Goal: Complete application form

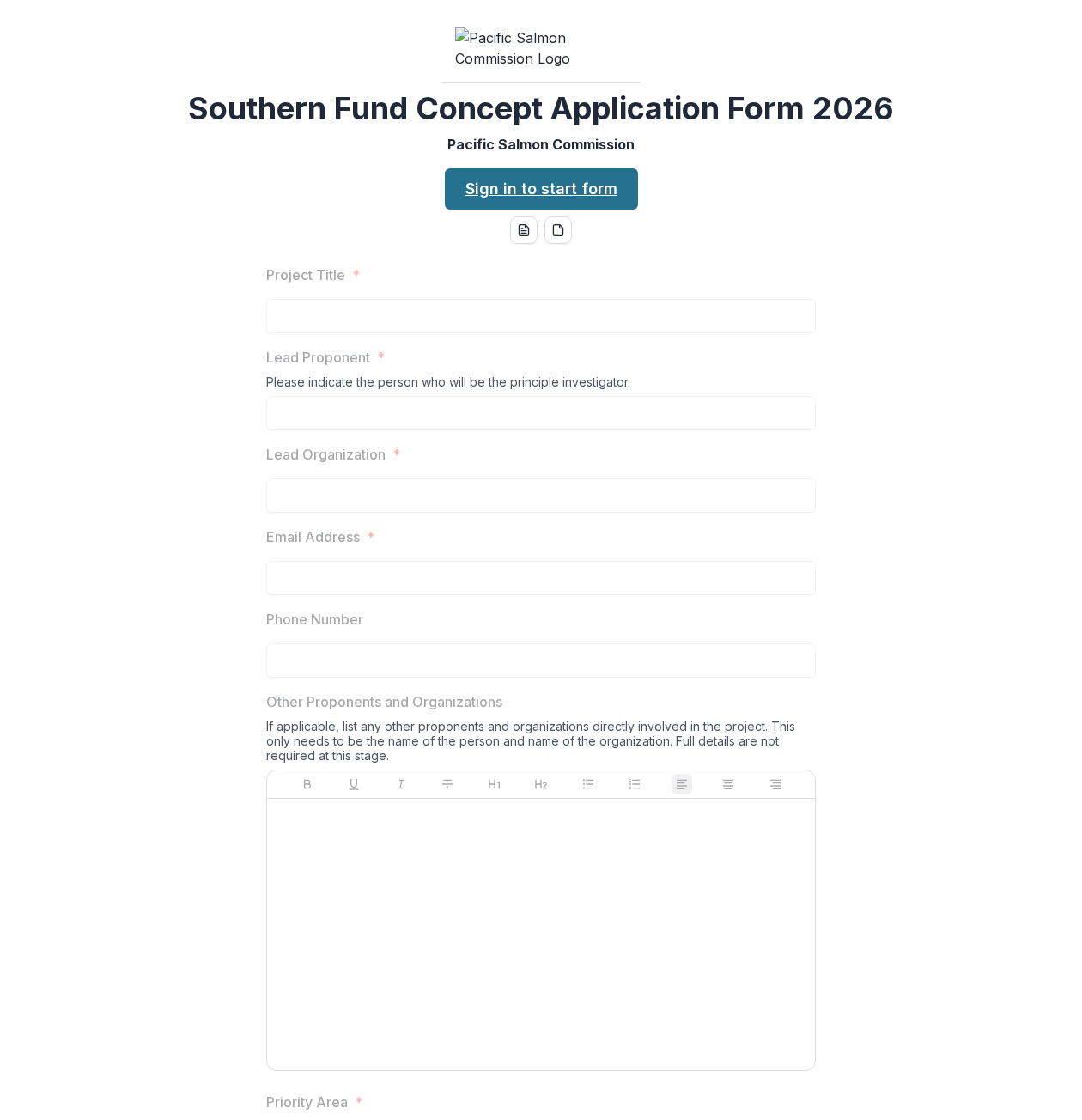
click at [544, 210] on link "Sign in to start form" at bounding box center [541, 188] width 193 height 41
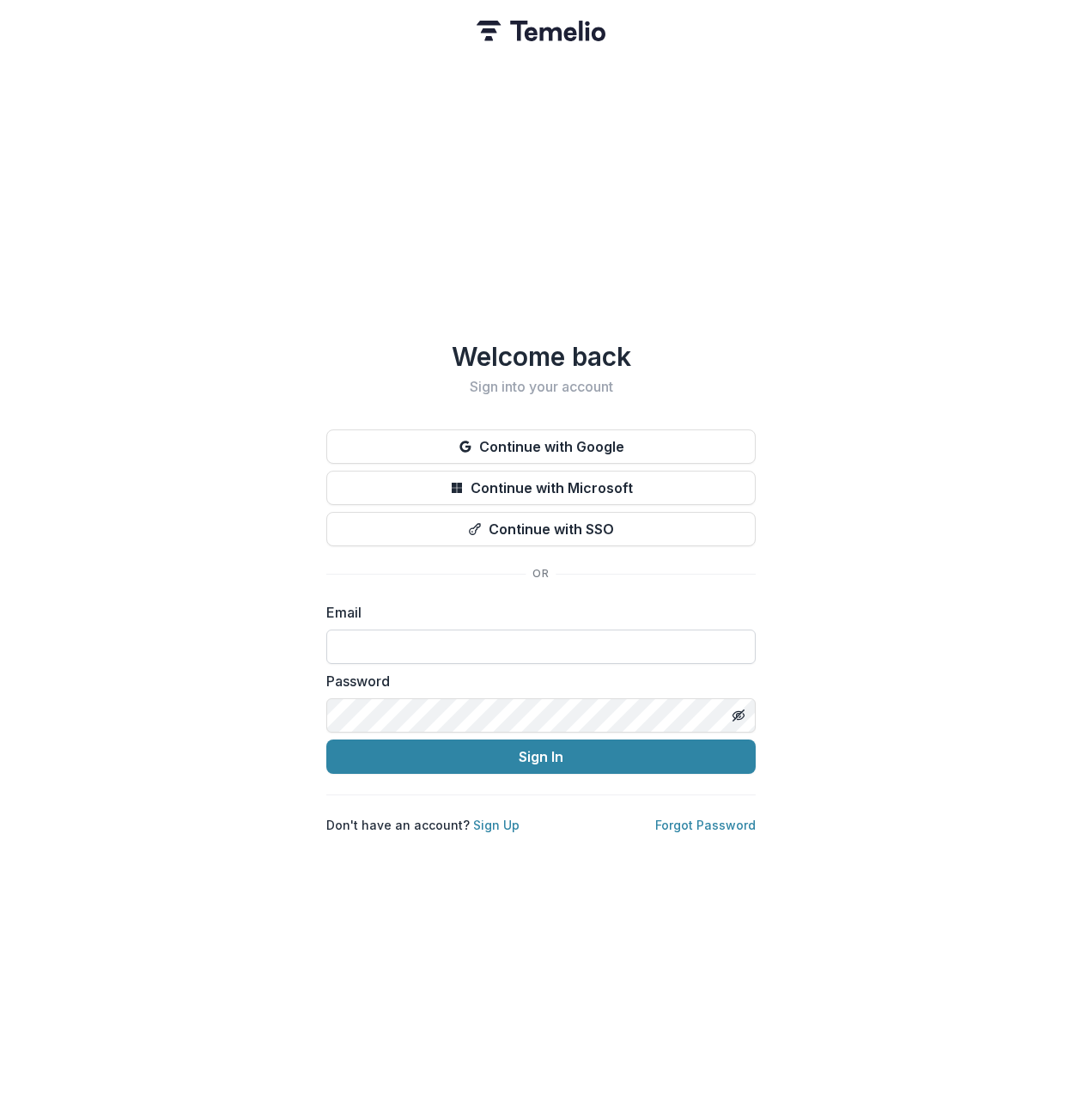
click at [499, 634] on input at bounding box center [541, 646] width 429 height 34
type input "**********"
click at [326, 739] on button "Sign In" at bounding box center [541, 756] width 429 height 34
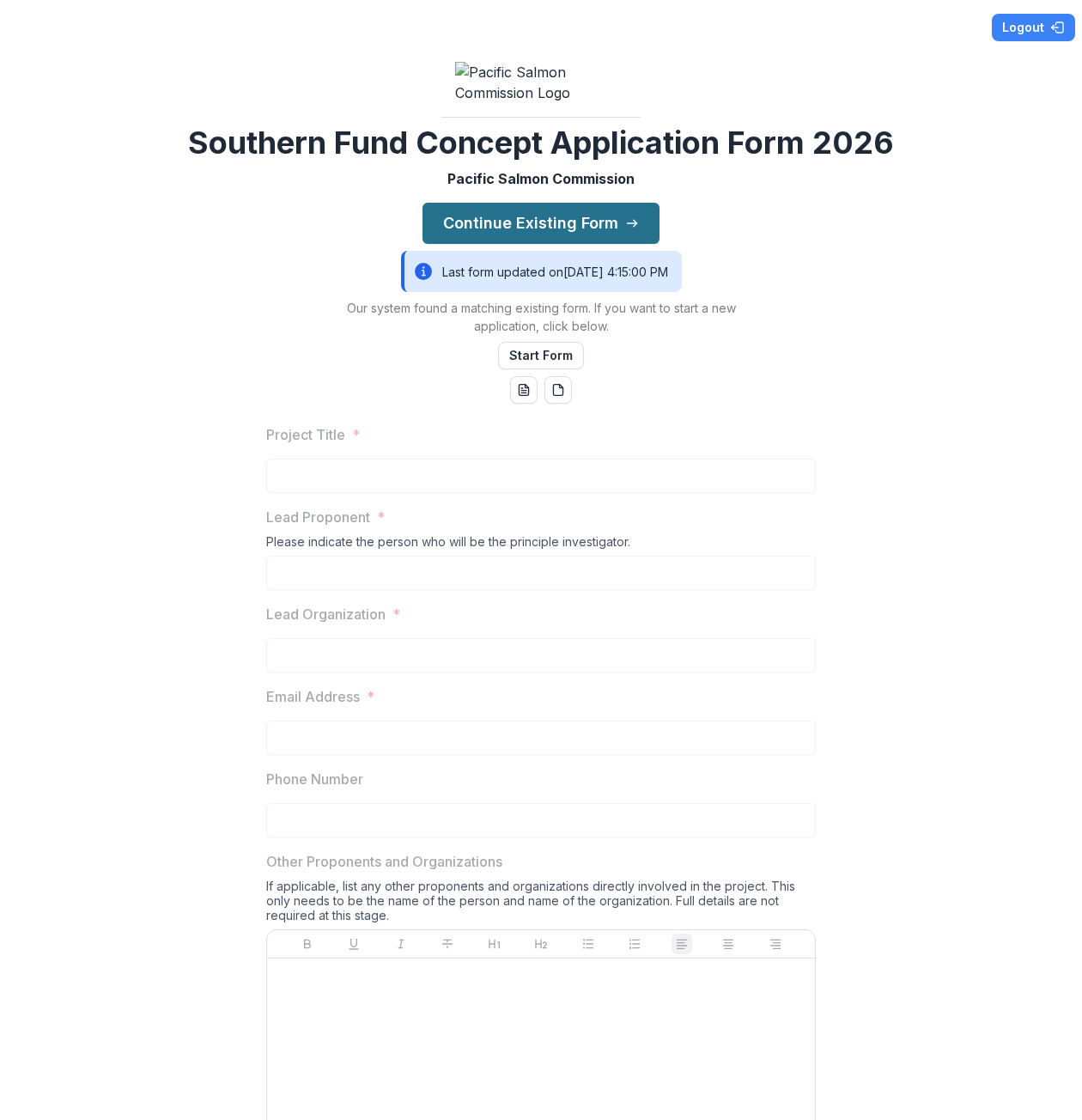
click at [570, 244] on button "Continue Existing Form" at bounding box center [541, 223] width 237 height 41
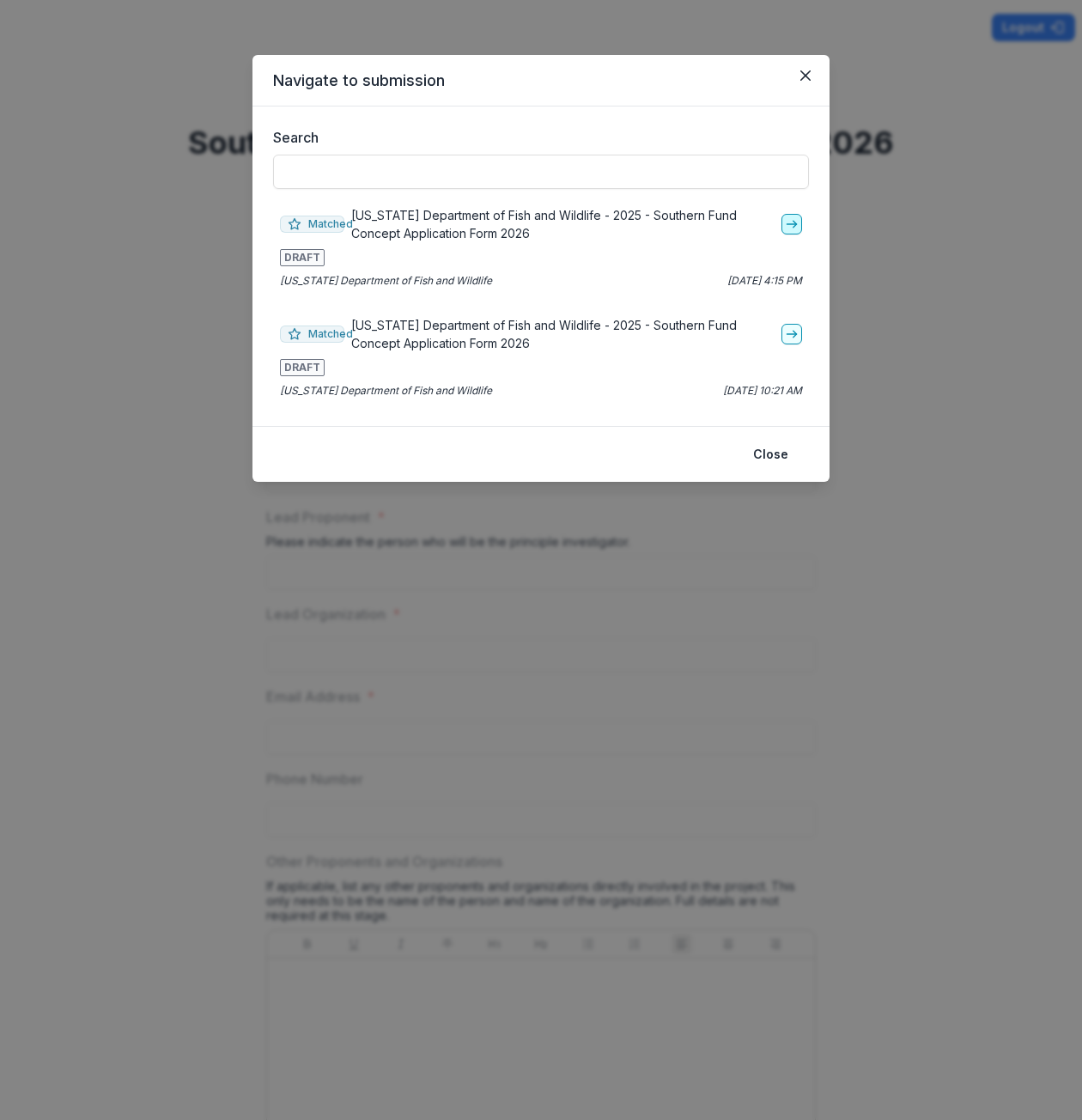
click at [792, 222] on icon "go-to" at bounding box center [792, 224] width 14 height 14
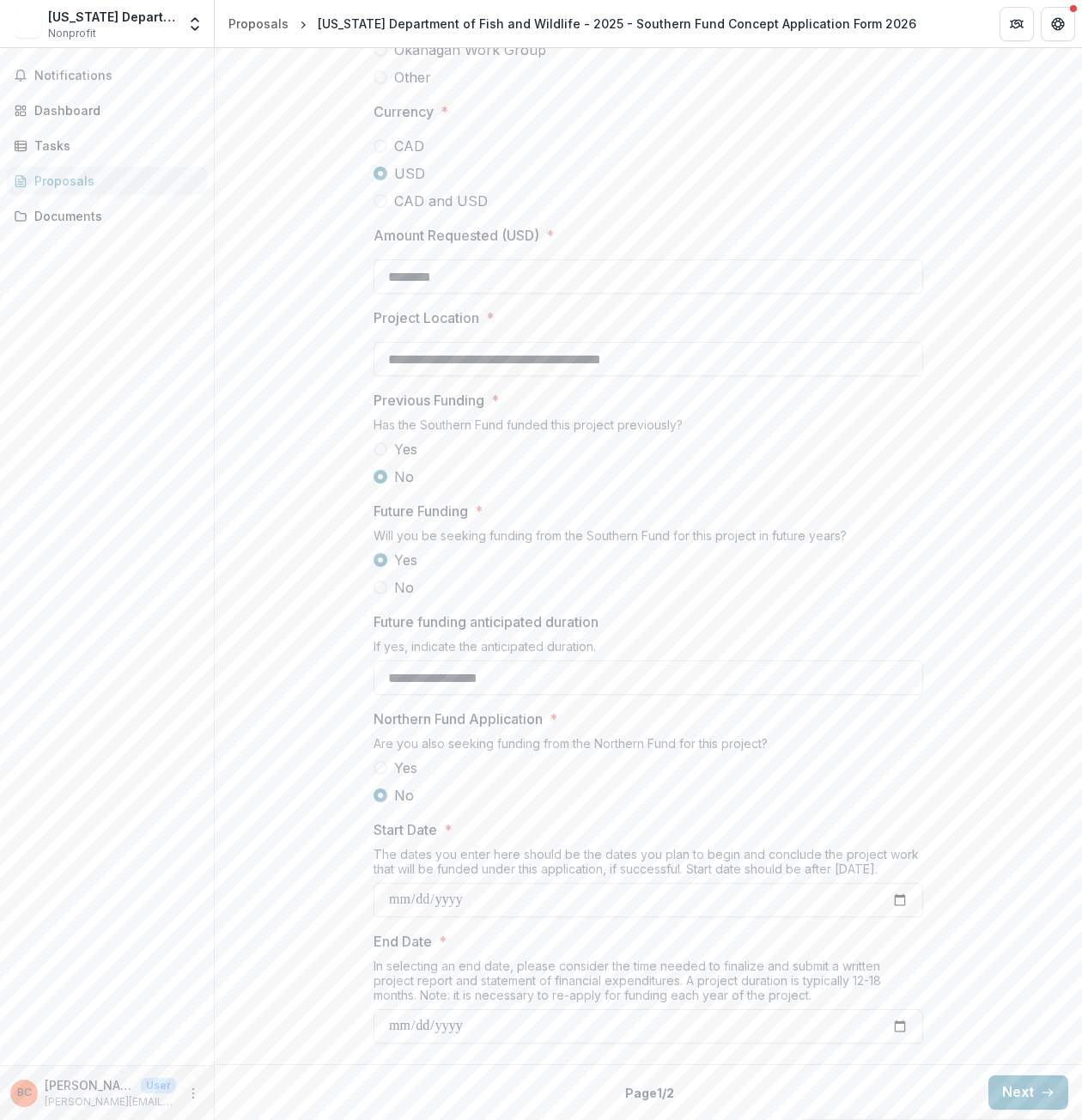
scroll to position [1476, 0]
click at [1040, 1099] on icon "button" at bounding box center [1047, 1092] width 14 height 14
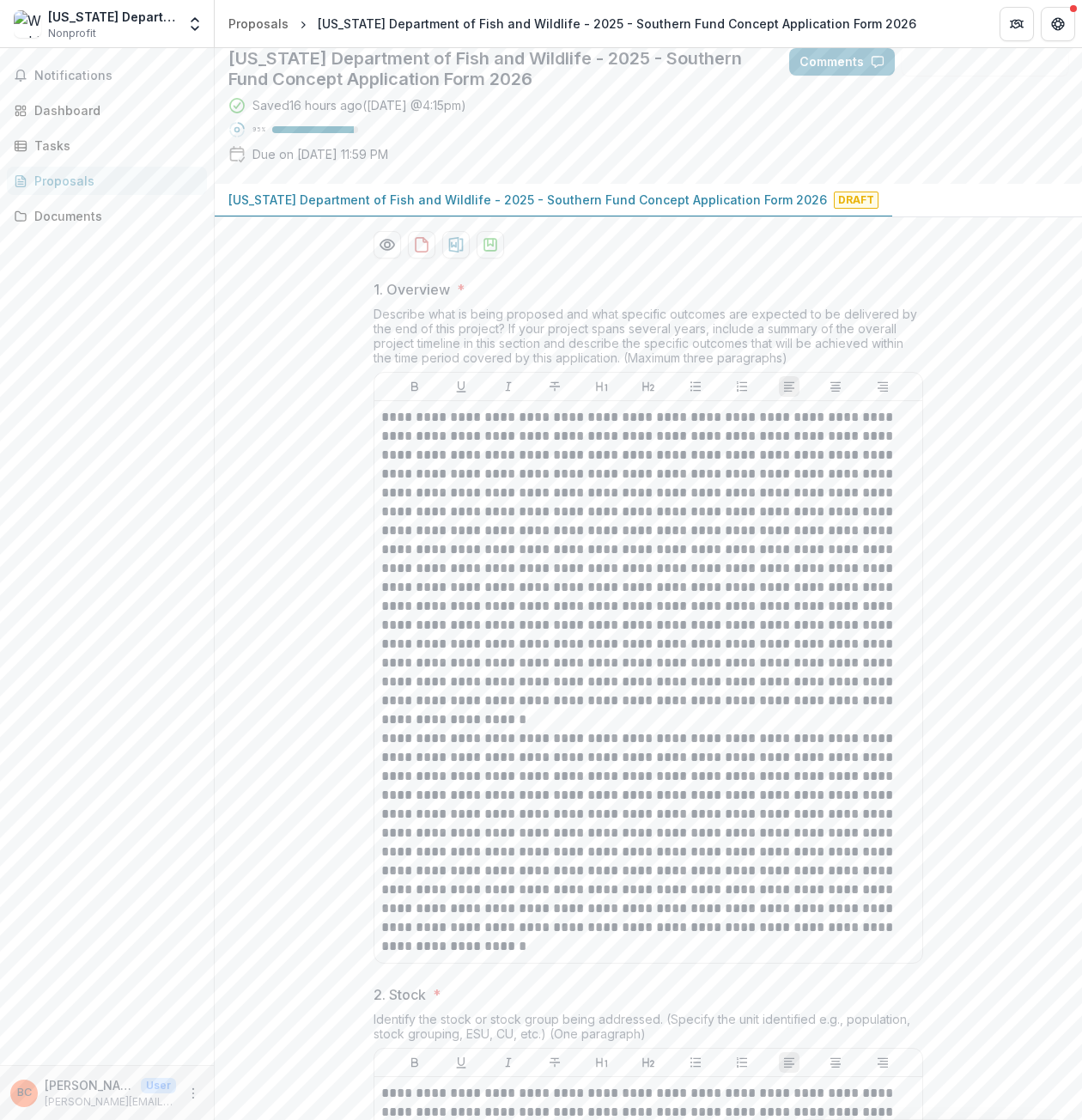
scroll to position [0, 0]
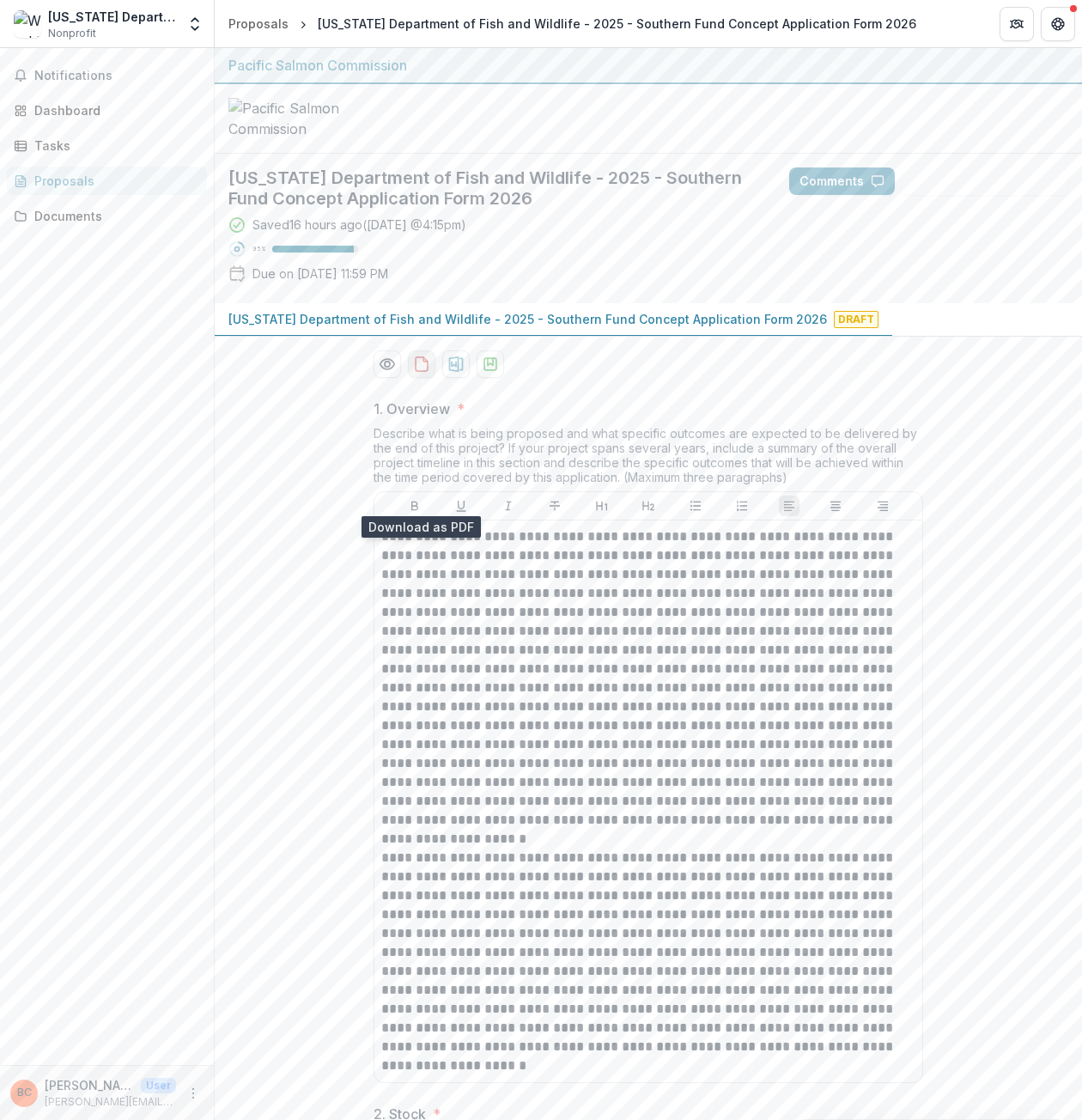
click at [419, 373] on icon "download-proposal" at bounding box center [422, 364] width 17 height 17
click at [382, 373] on icon "Preview 6e2ddf21-1136-437f-b70e-ae1b94689946-0.pdf" at bounding box center [388, 364] width 17 height 17
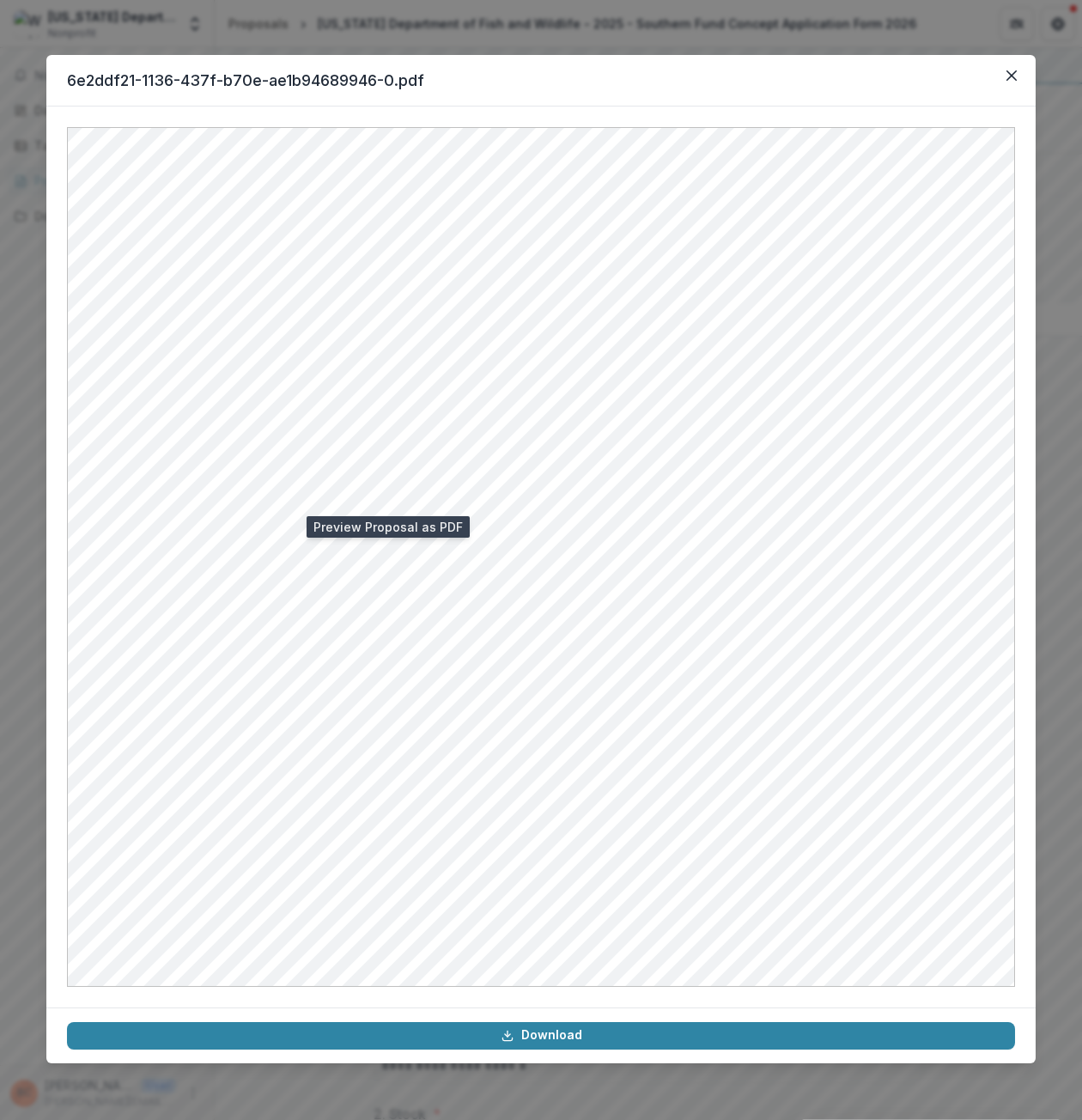
drag, startPoint x: 642, startPoint y: 75, endPoint x: 491, endPoint y: 86, distance: 151.4
click at [491, 86] on header "6e2ddf21-1136-437f-b70e-ae1b94689946-0.pdf" at bounding box center [541, 81] width 989 height 51
click at [1013, 77] on icon "Close" at bounding box center [1011, 75] width 11 height 11
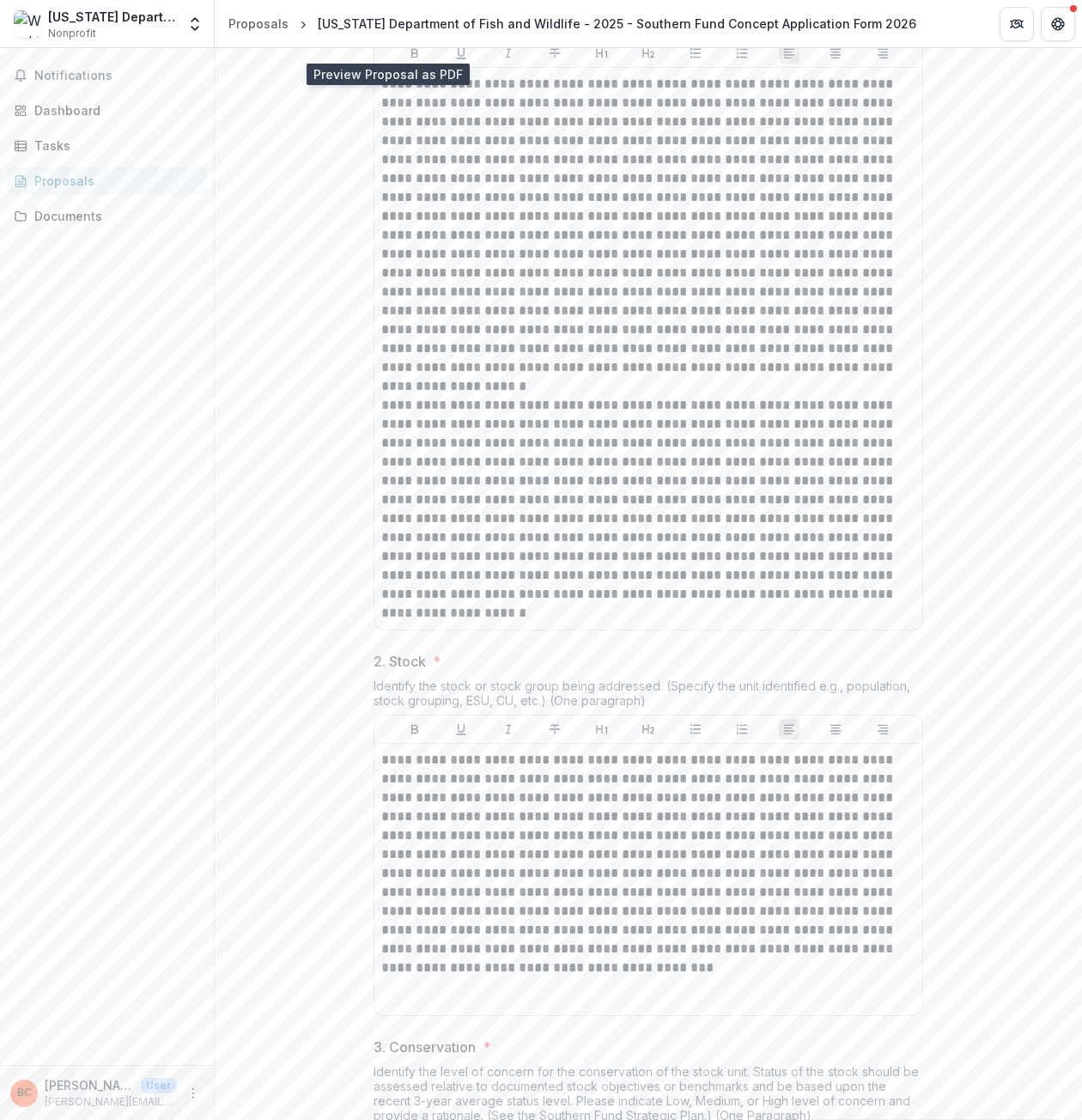
scroll to position [515, 0]
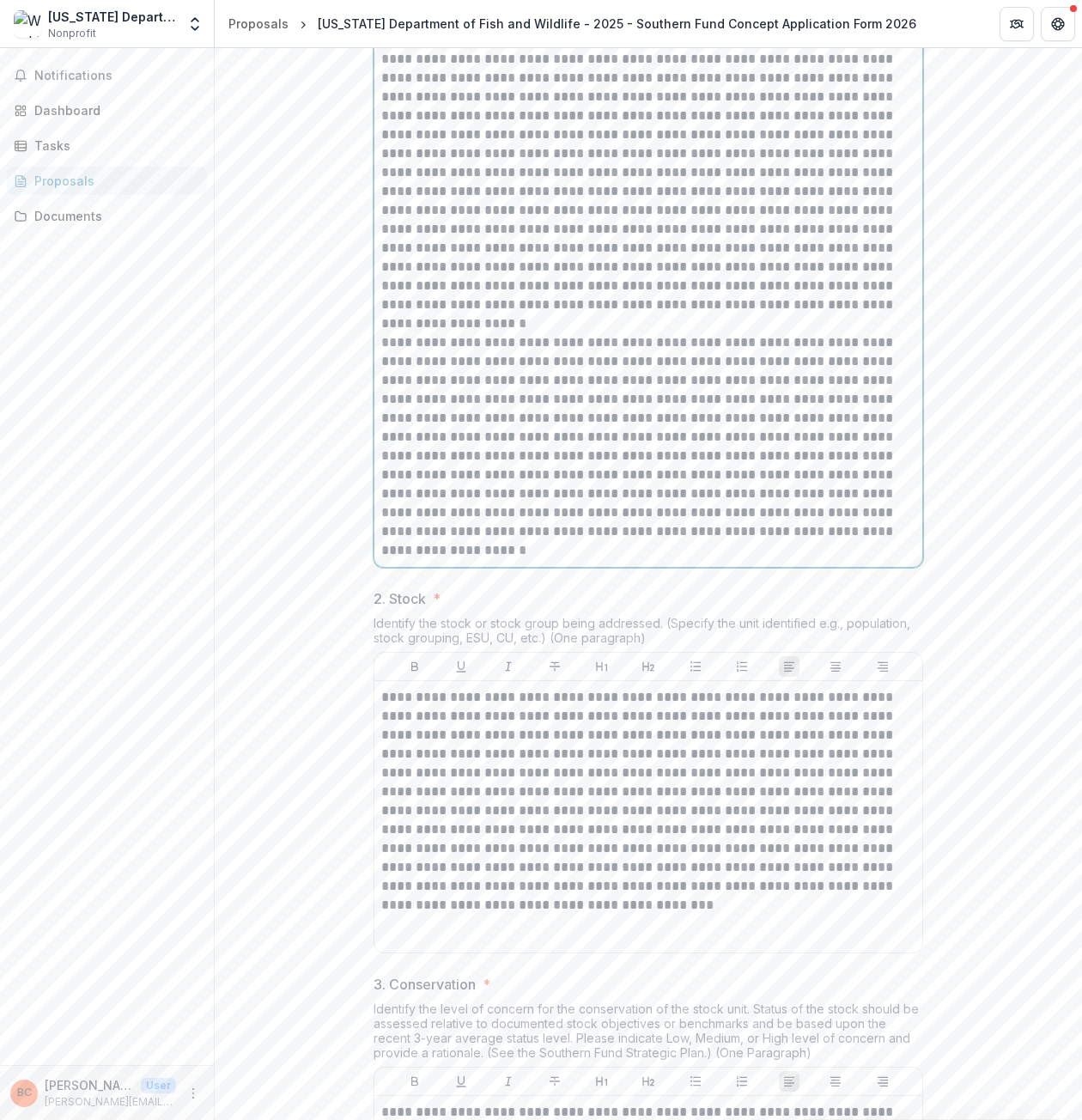
click at [521, 560] on p "**********" at bounding box center [649, 446] width 534 height 226
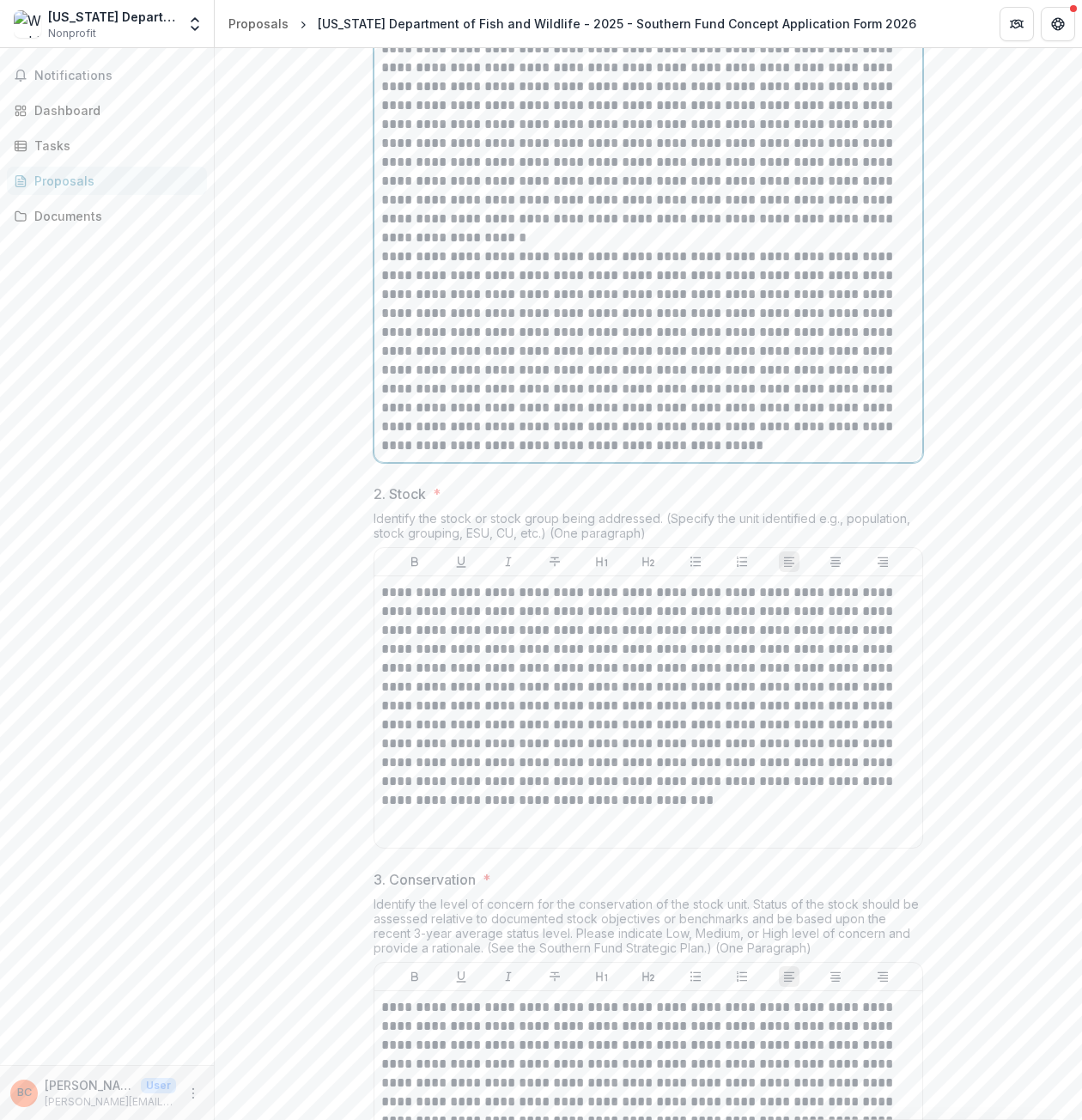
scroll to position [687, 0]
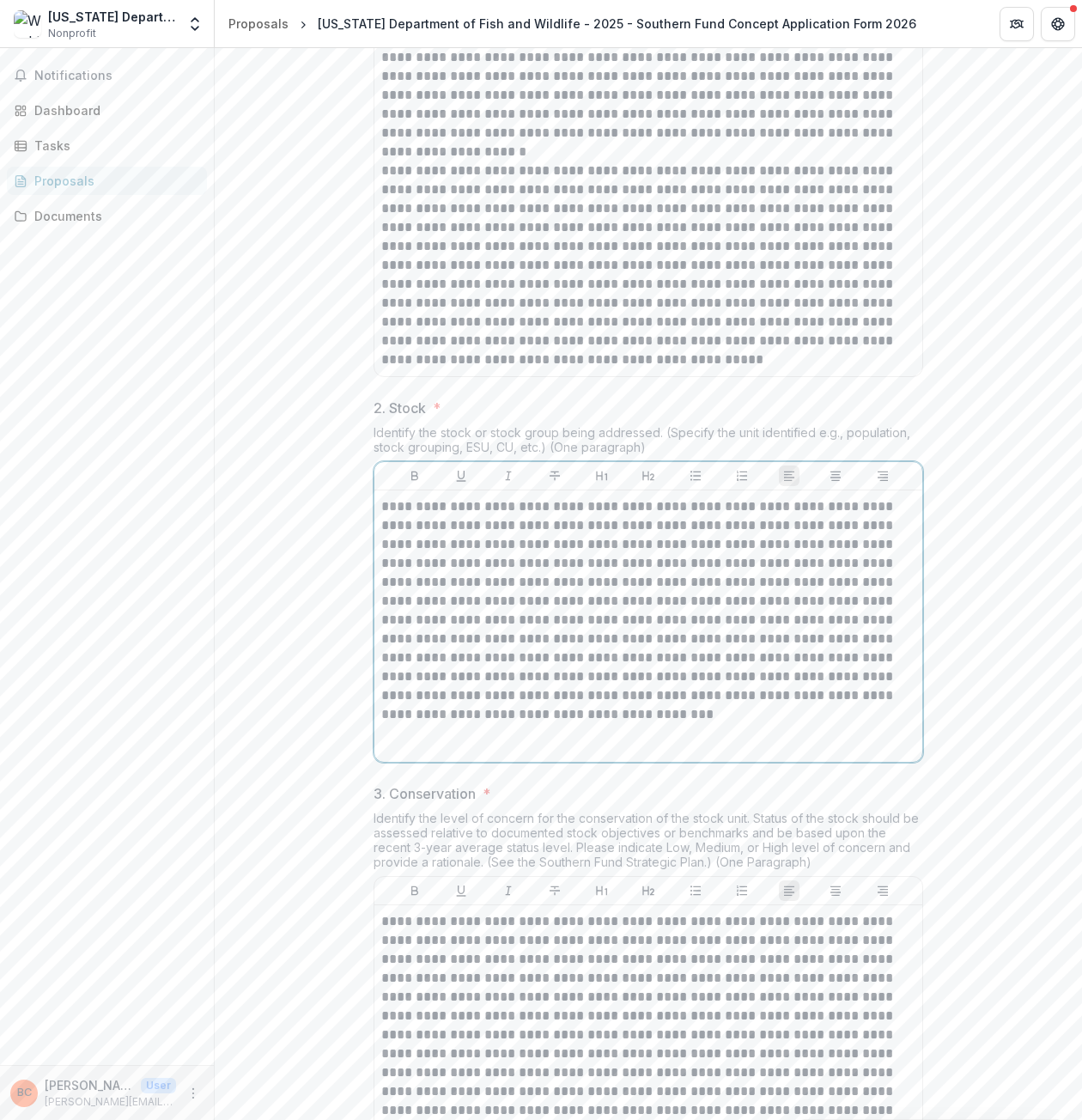
click at [507, 716] on p "**********" at bounding box center [649, 610] width 534 height 226
click at [559, 724] on p "**********" at bounding box center [649, 610] width 534 height 226
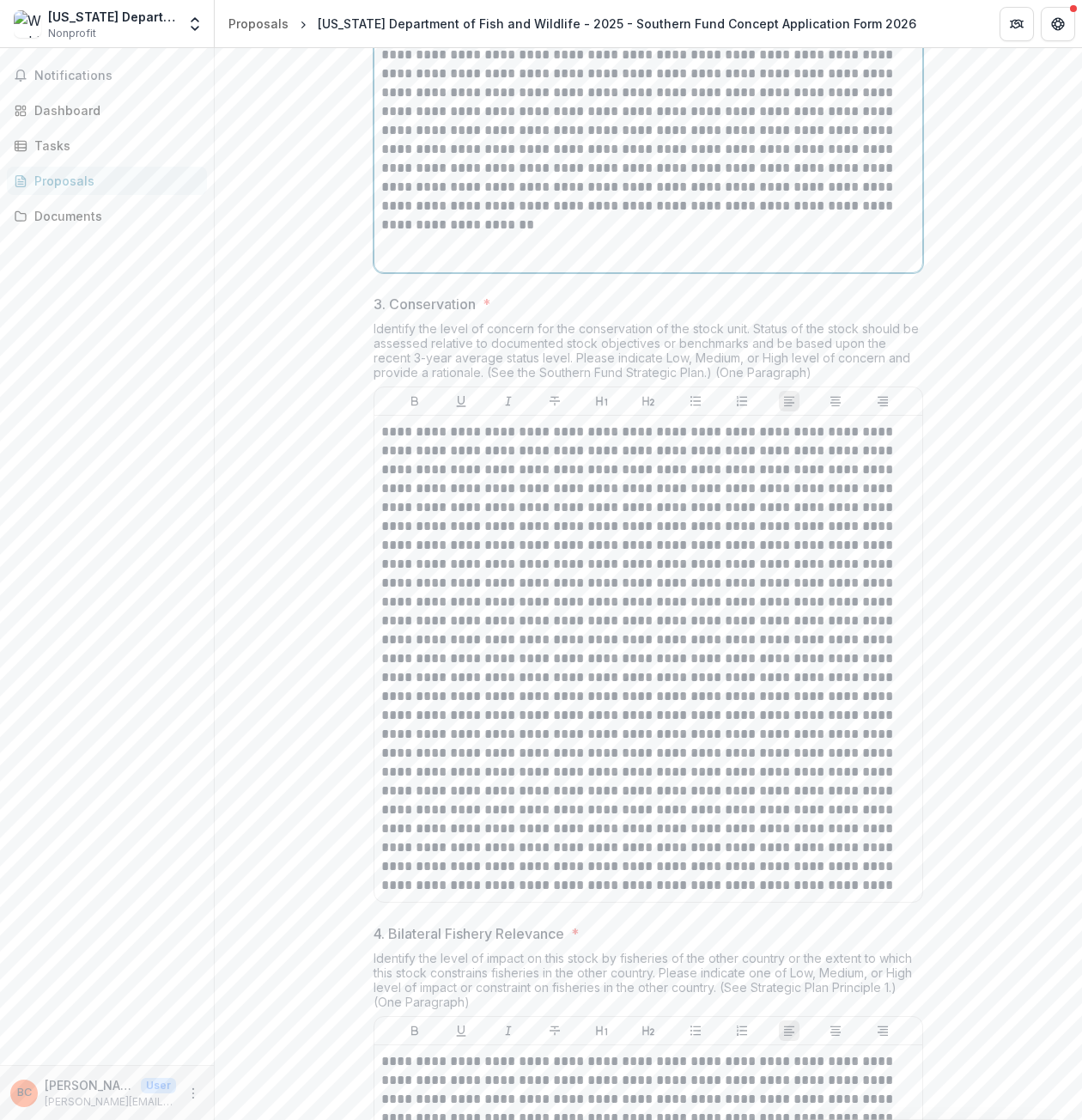
scroll to position [1203, 0]
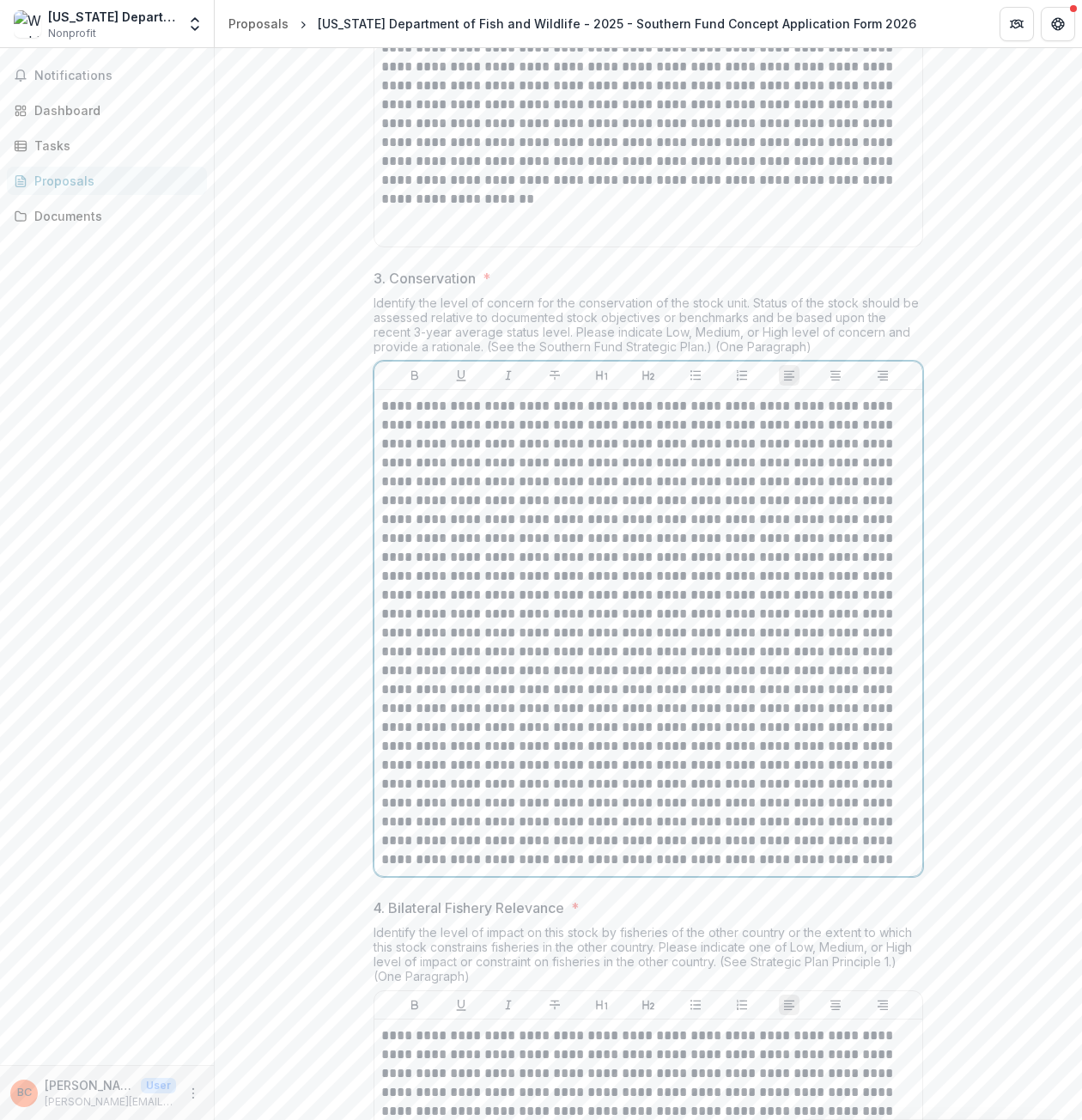
click at [458, 613] on p "**********" at bounding box center [649, 632] width 534 height 472
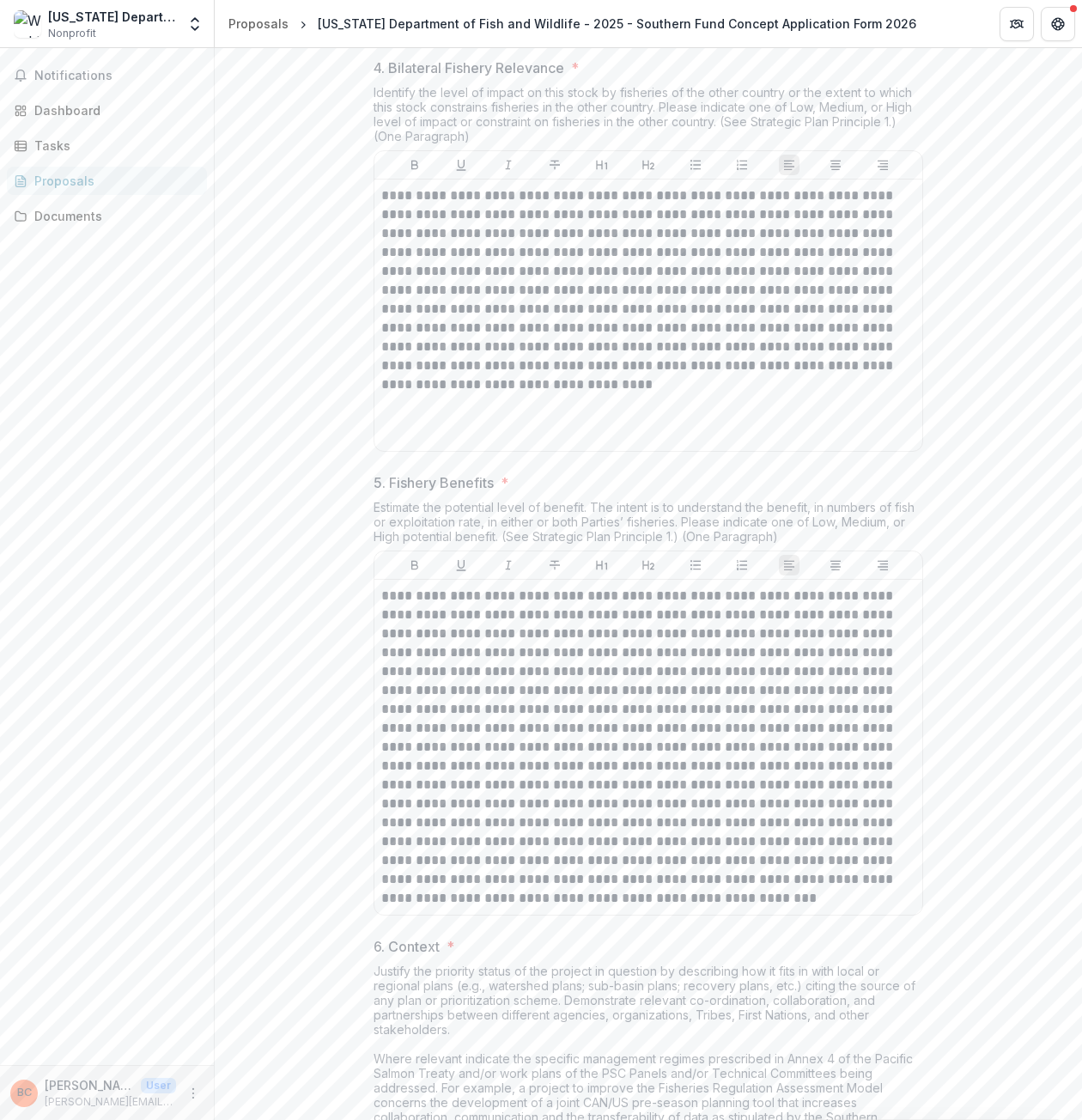
scroll to position [2147, 0]
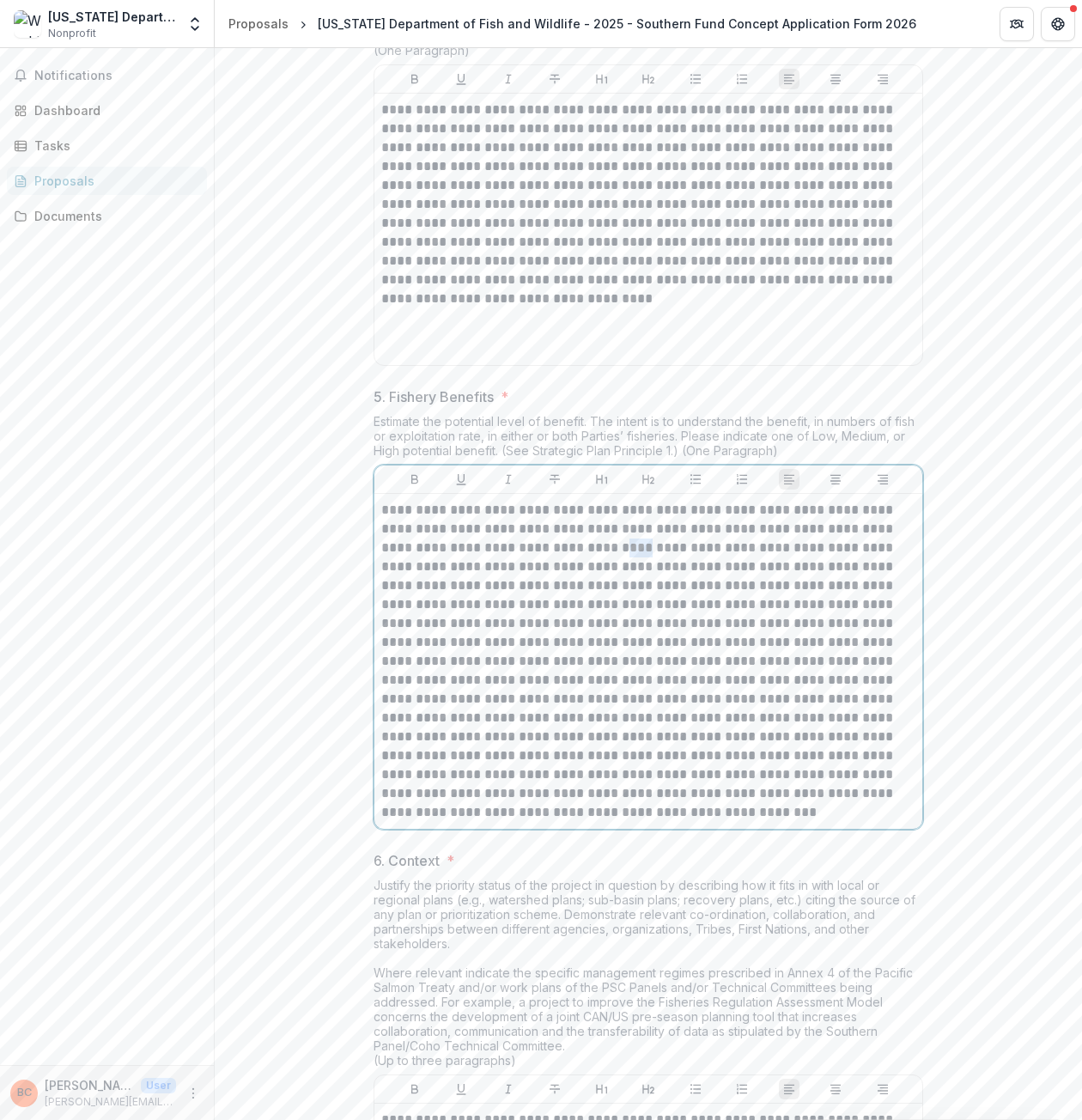
drag, startPoint x: 619, startPoint y: 681, endPoint x: 592, endPoint y: 680, distance: 27.0
click at [592, 680] on p at bounding box center [649, 661] width 534 height 322
drag, startPoint x: 622, startPoint y: 681, endPoint x: 433, endPoint y: 682, distance: 189.0
click at [433, 682] on p at bounding box center [649, 661] width 534 height 322
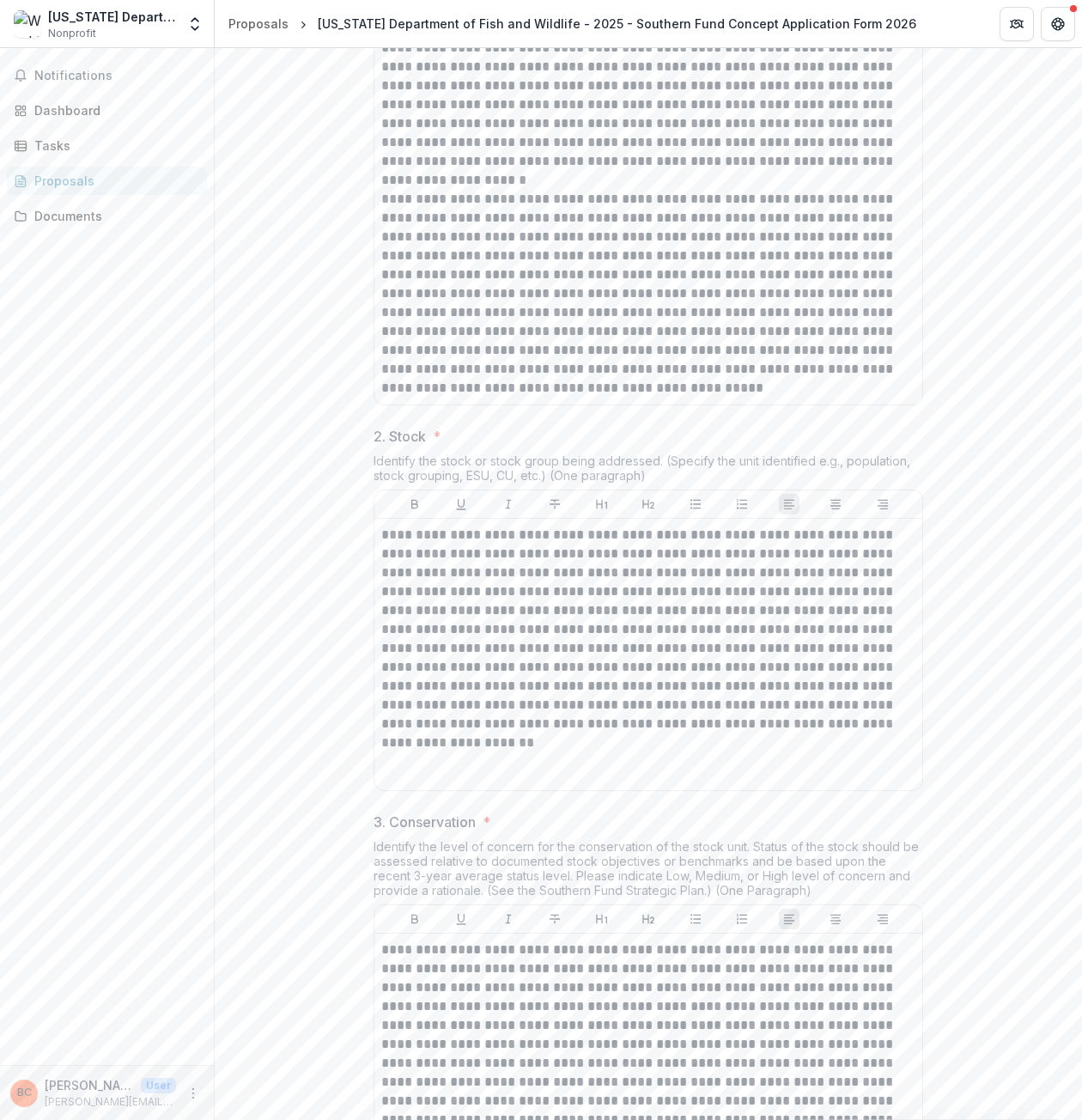
scroll to position [257, 0]
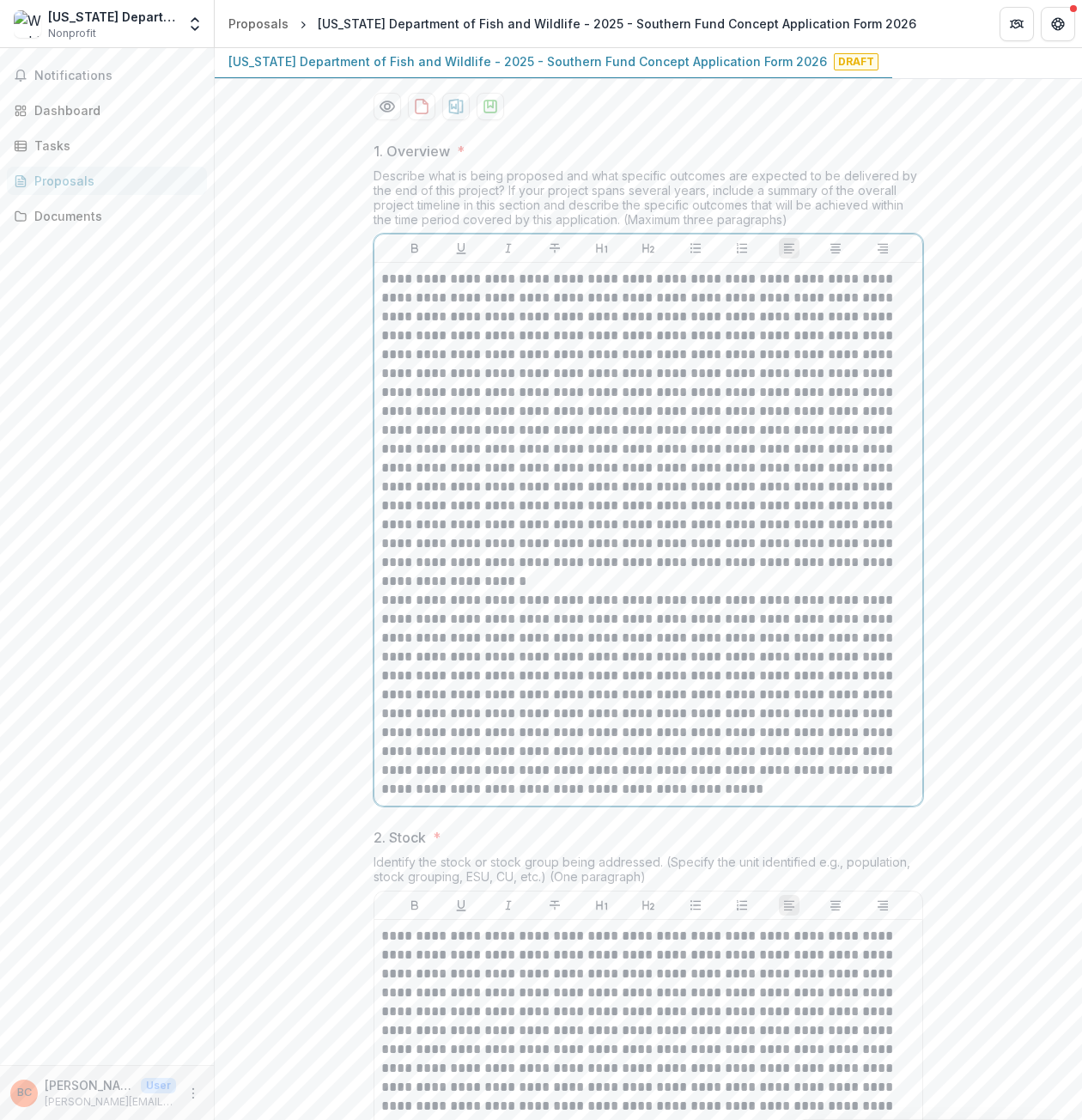
click at [675, 414] on p at bounding box center [649, 421] width 534 height 302
click at [677, 413] on p at bounding box center [649, 421] width 534 height 302
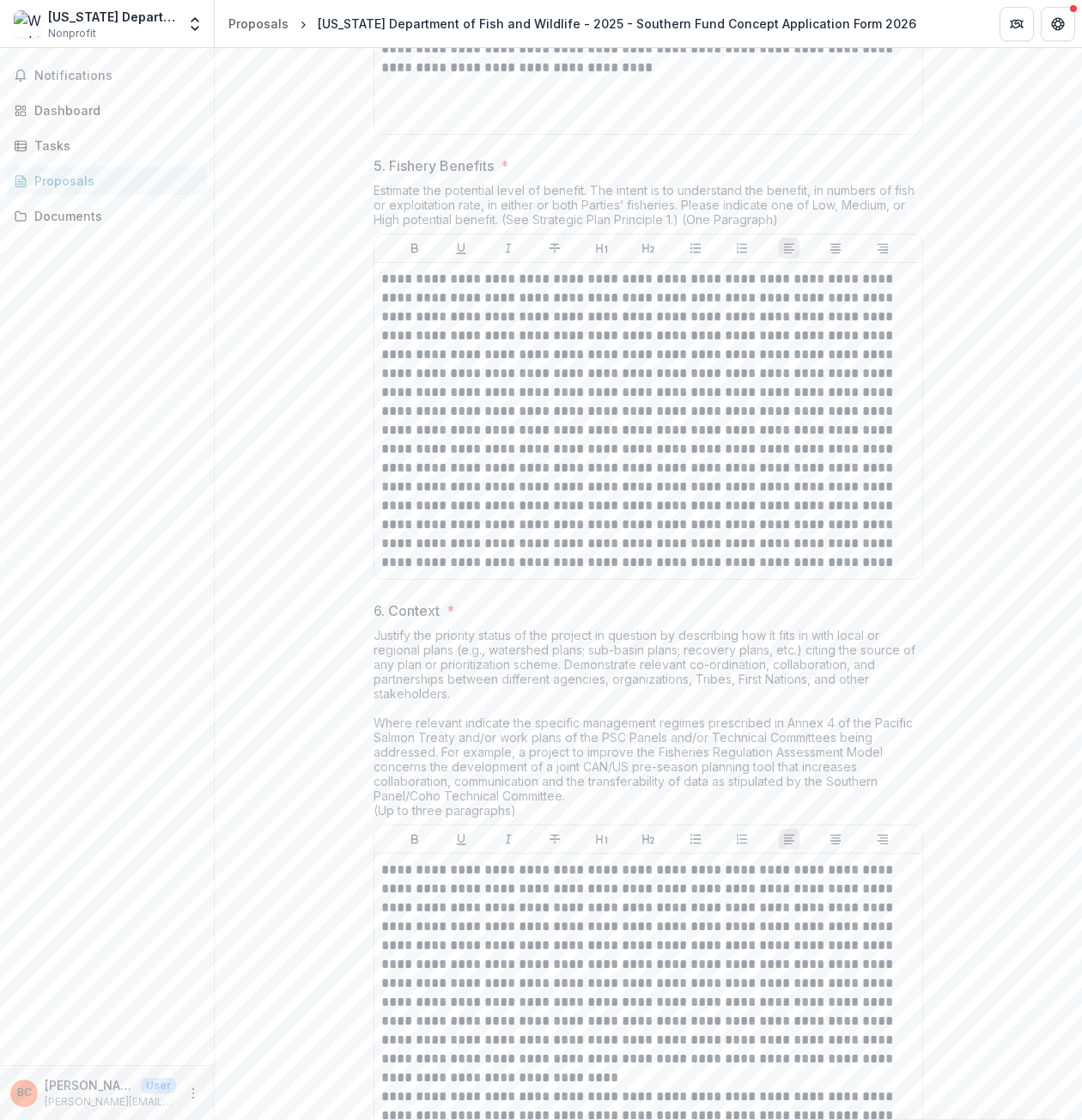
scroll to position [2404, 0]
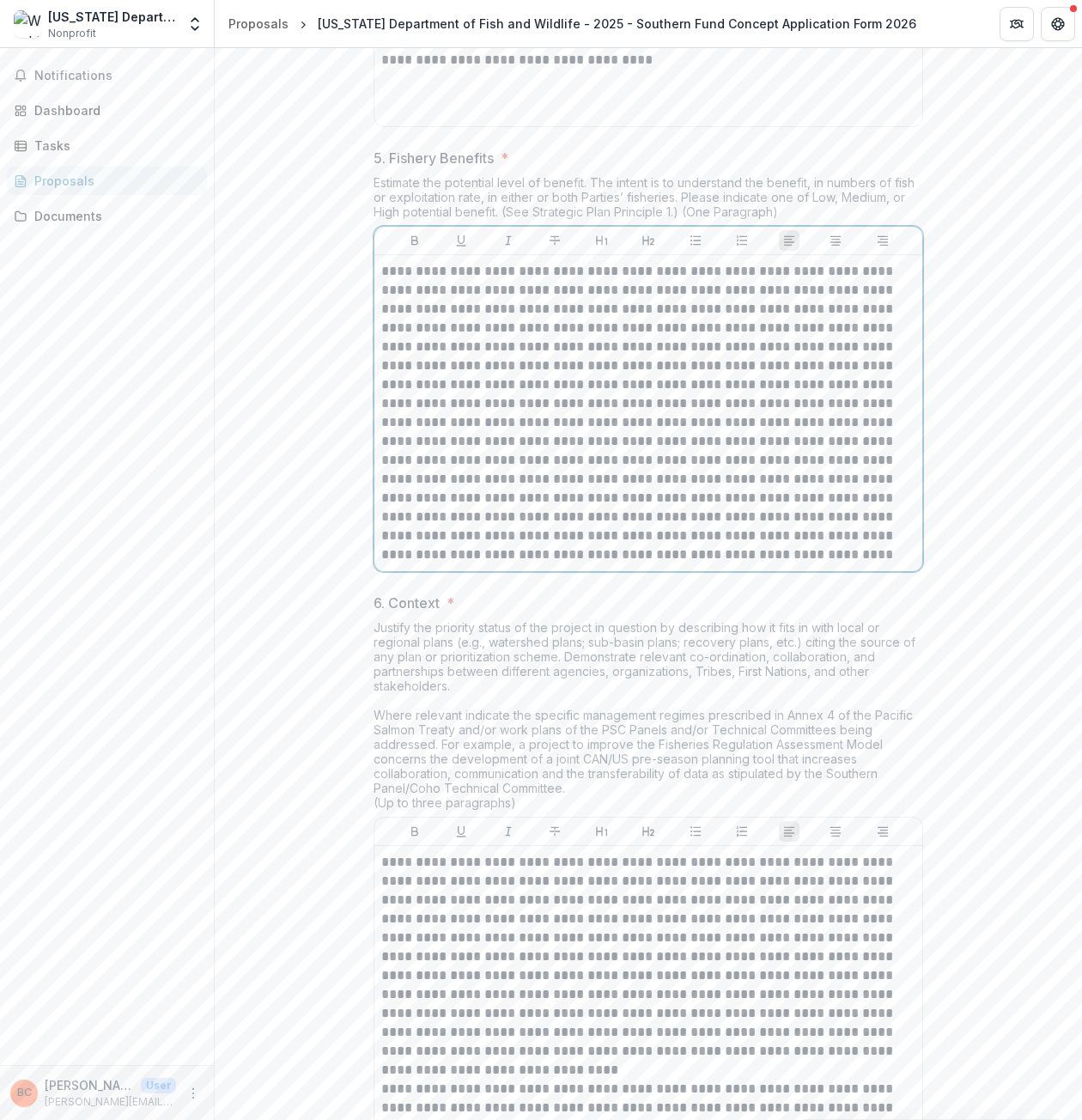
click at [720, 564] on p at bounding box center [649, 413] width 534 height 302
click at [779, 564] on p at bounding box center [649, 413] width 534 height 302
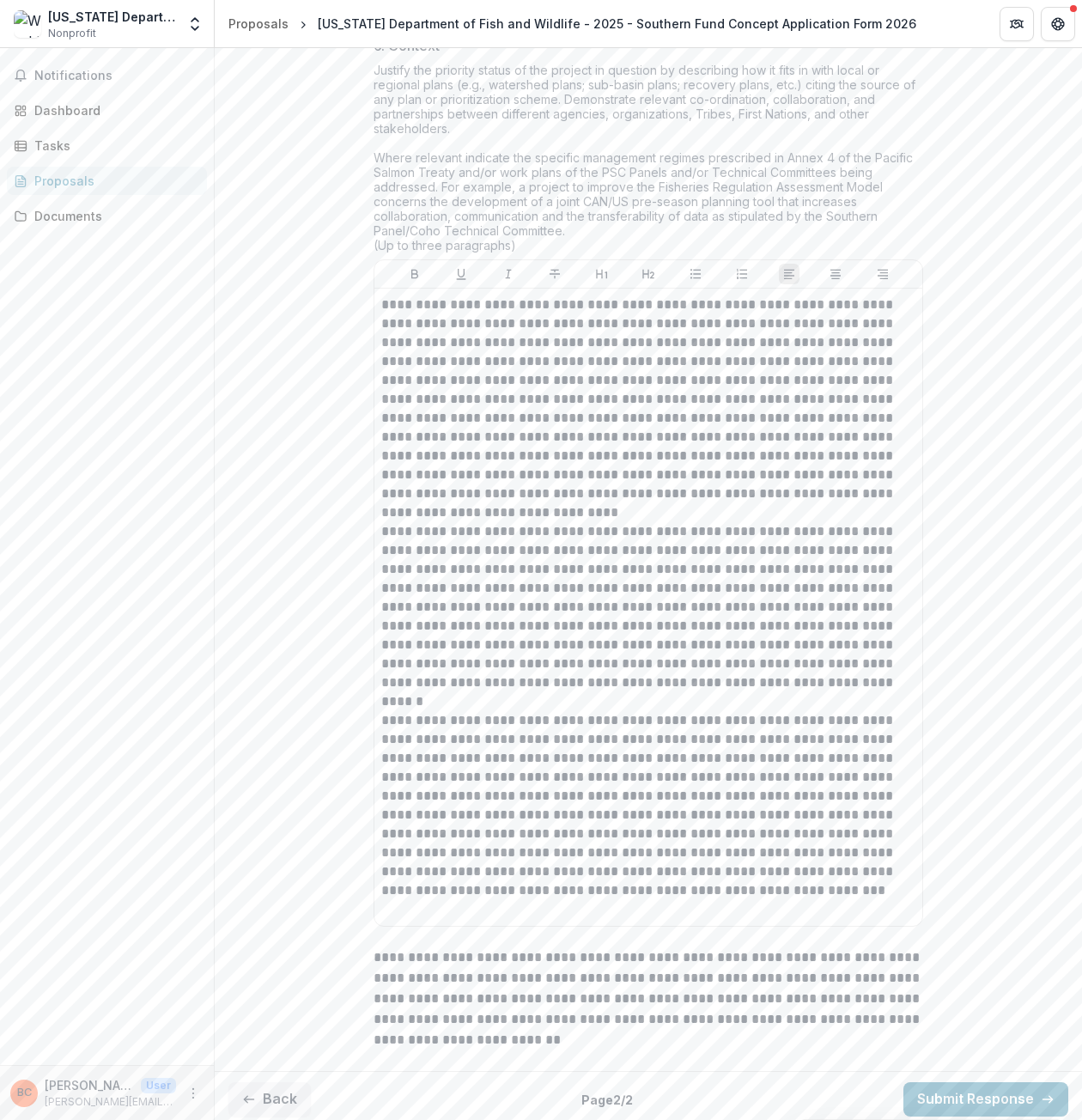
scroll to position [3005, 0]
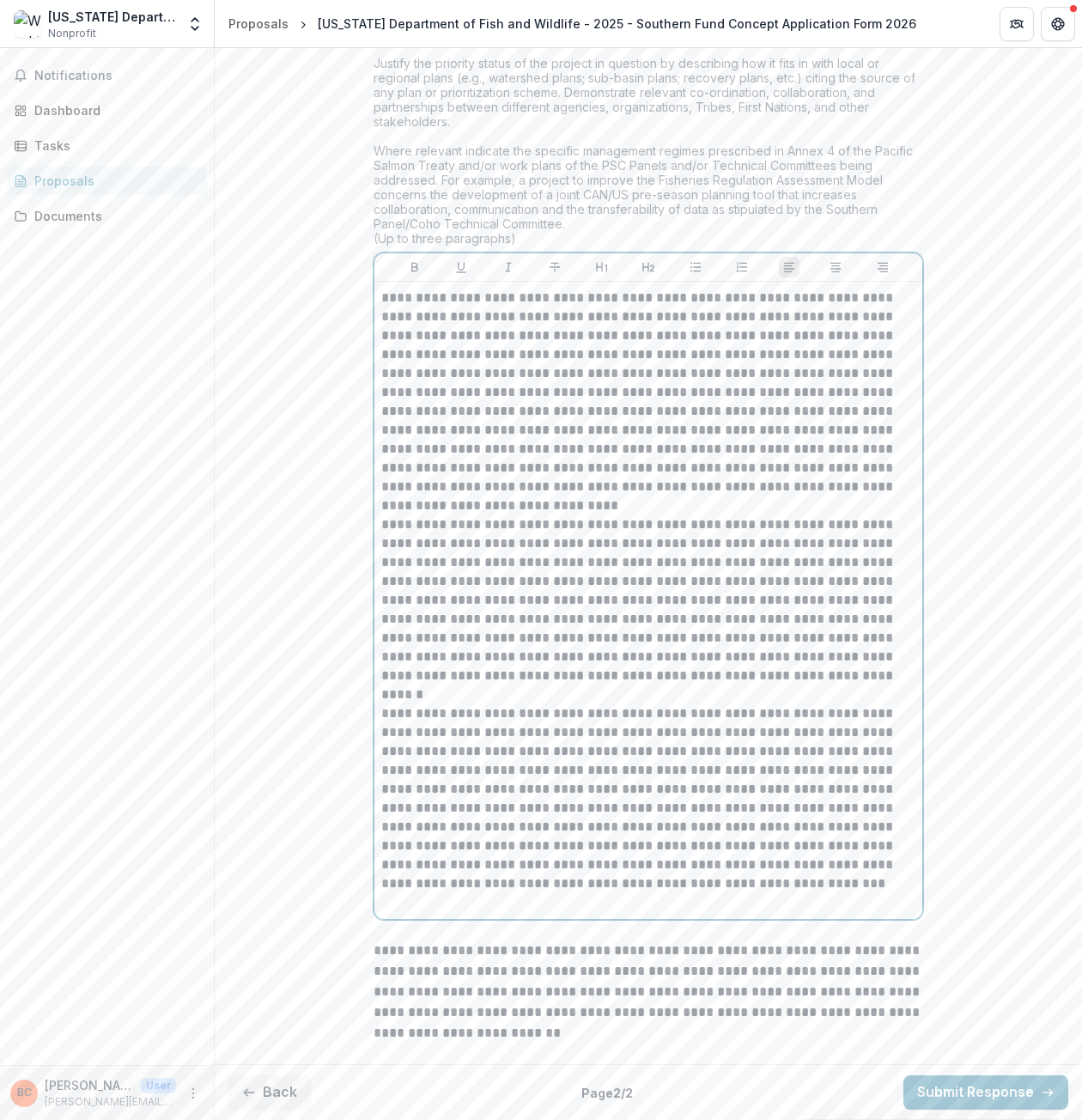
click at [706, 685] on p "**********" at bounding box center [649, 599] width 534 height 170
click at [664, 828] on p "**********" at bounding box center [649, 798] width 534 height 188
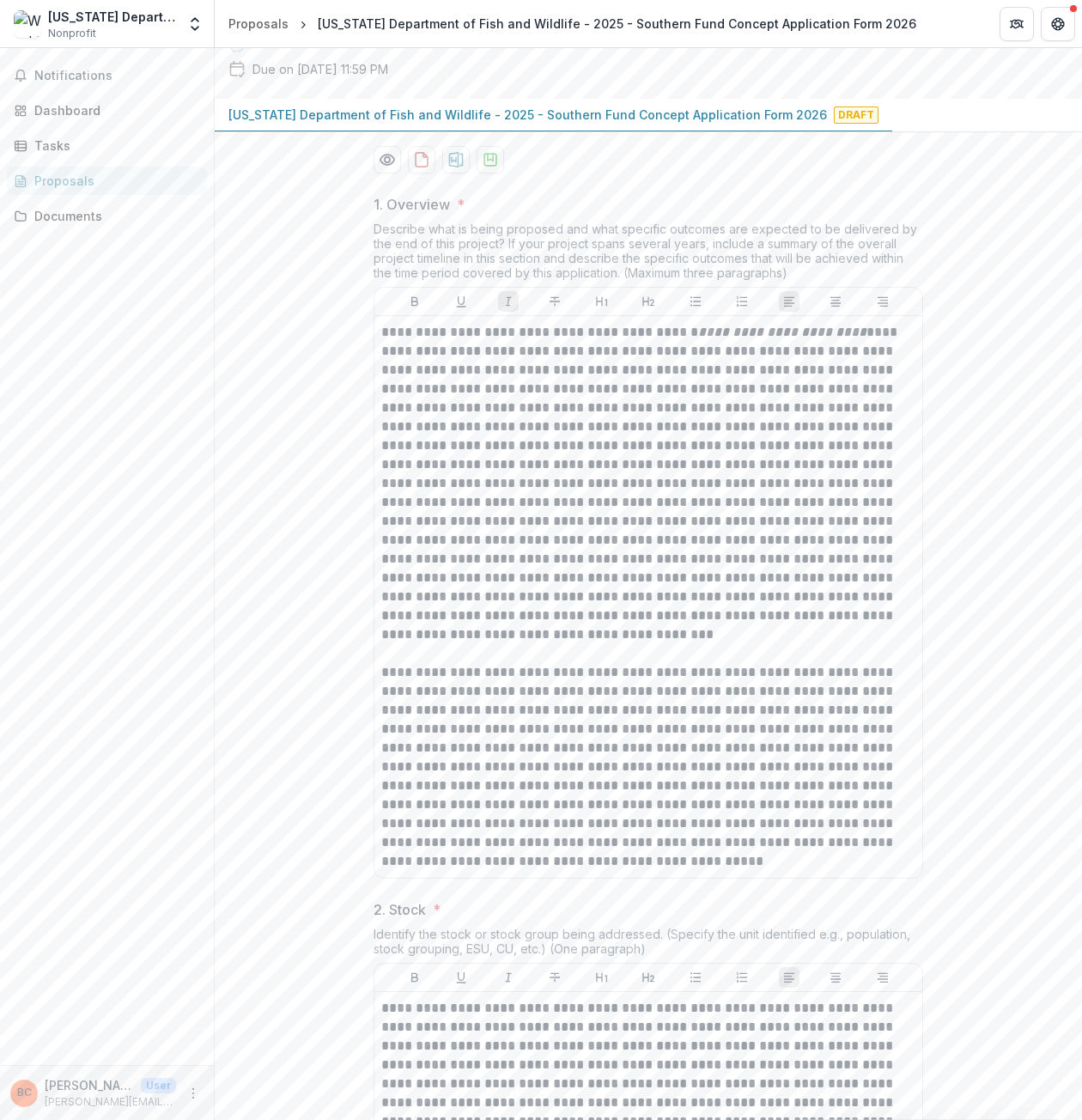
scroll to position [0, 0]
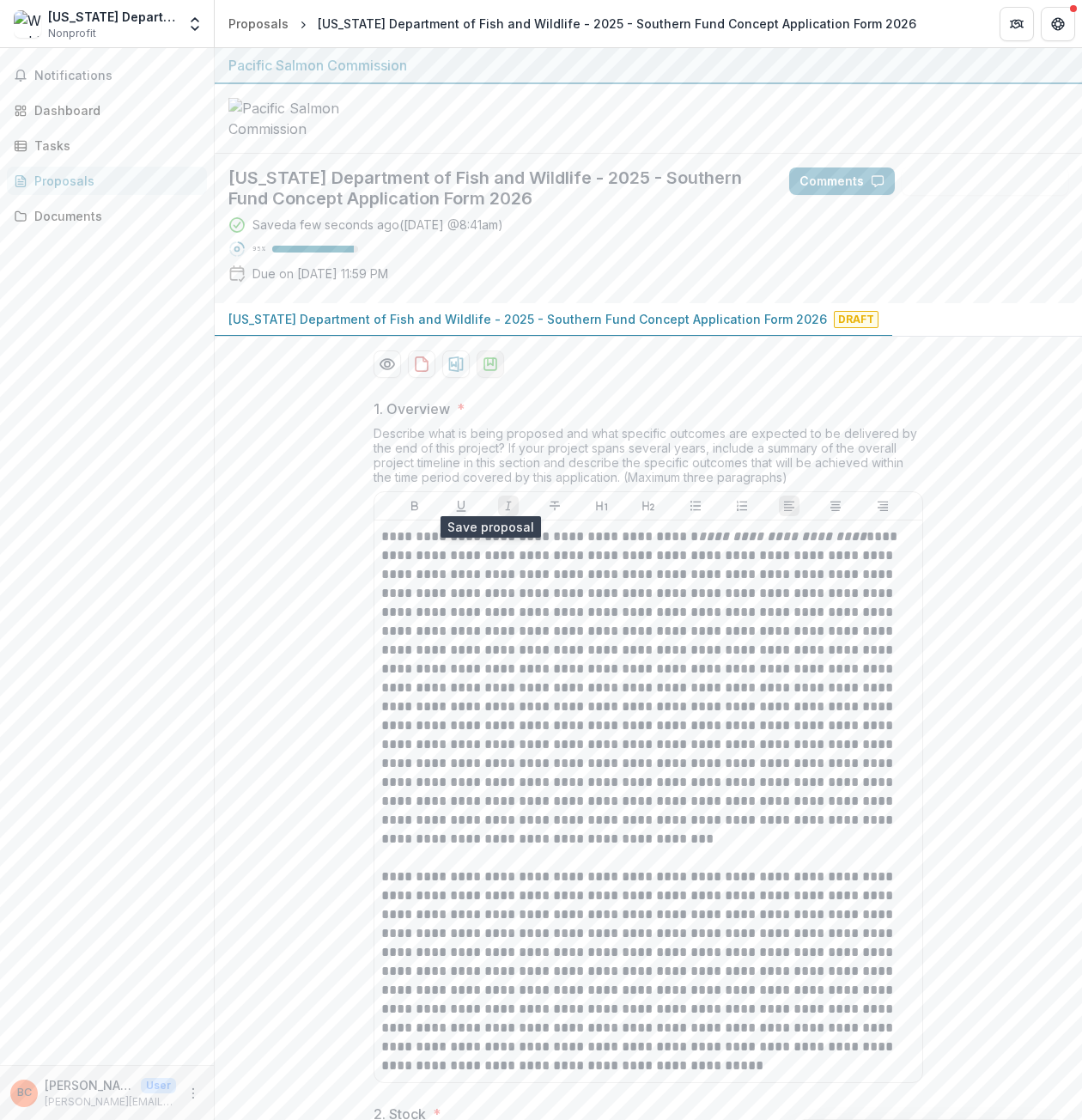
click at [486, 373] on icon "download-proposal" at bounding box center [490, 364] width 17 height 17
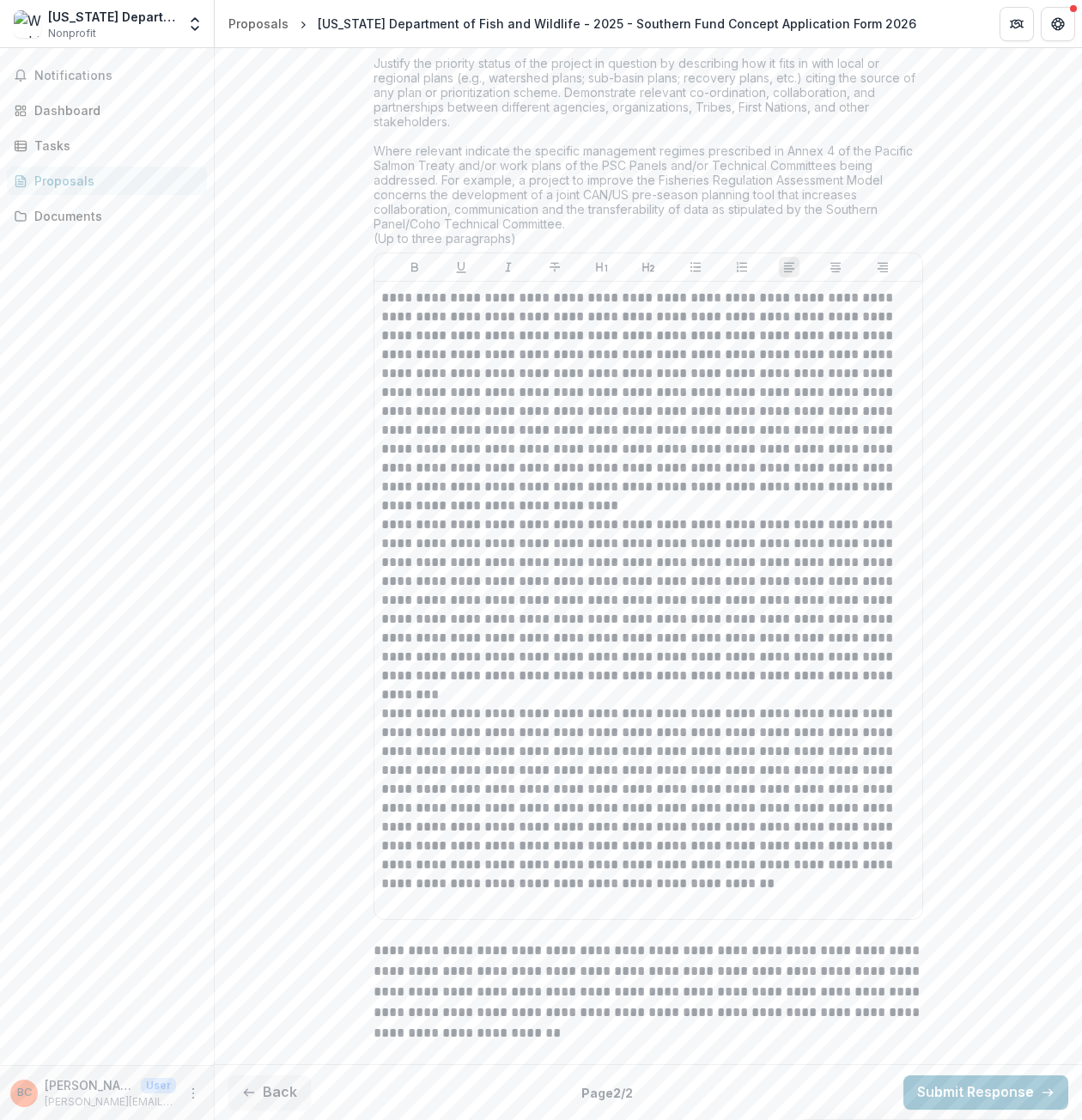
scroll to position [3119, 0]
click at [965, 1098] on button "Submit Response" at bounding box center [986, 1092] width 165 height 34
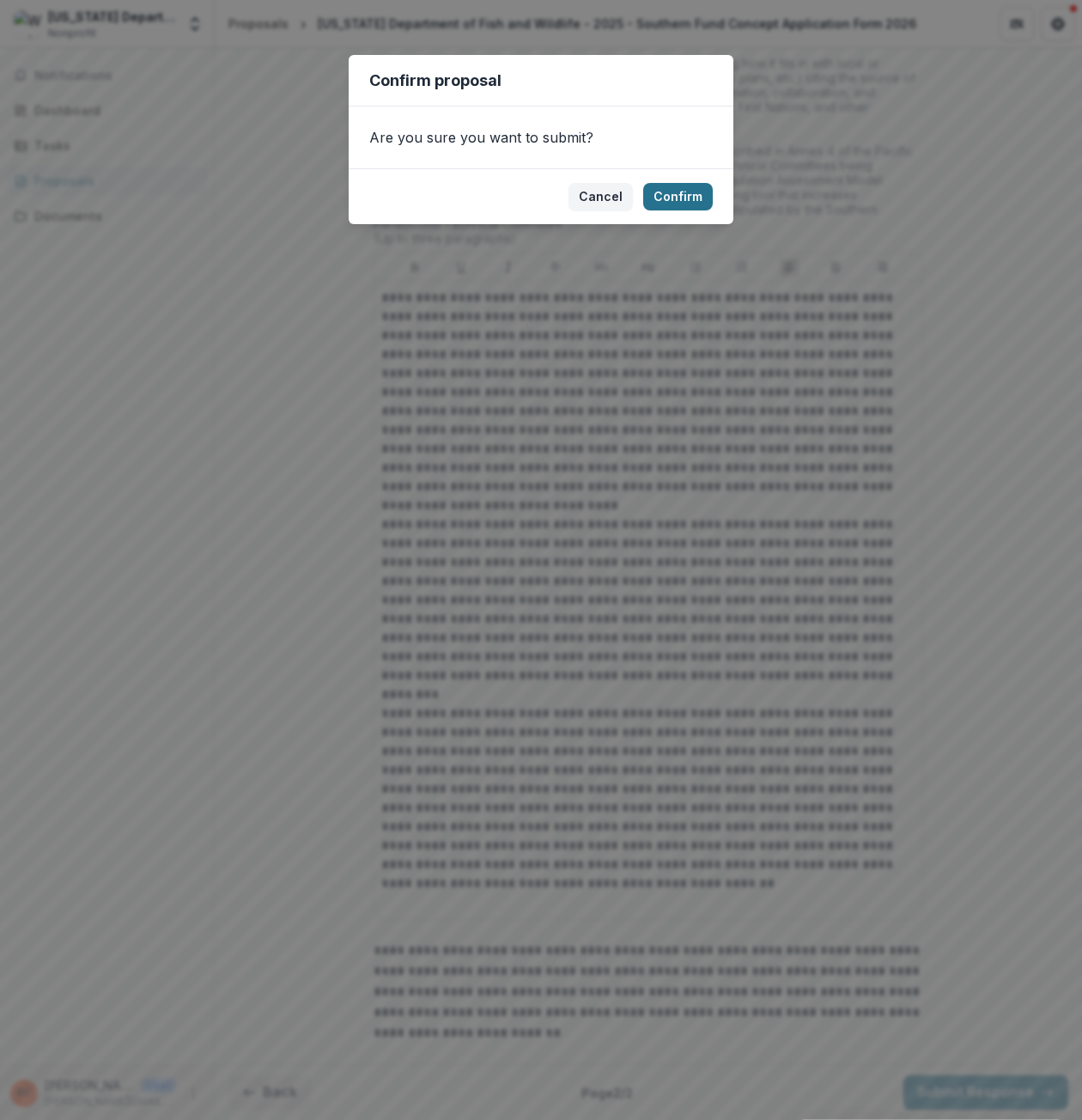
click at [679, 200] on button "Confirm" at bounding box center [678, 196] width 70 height 27
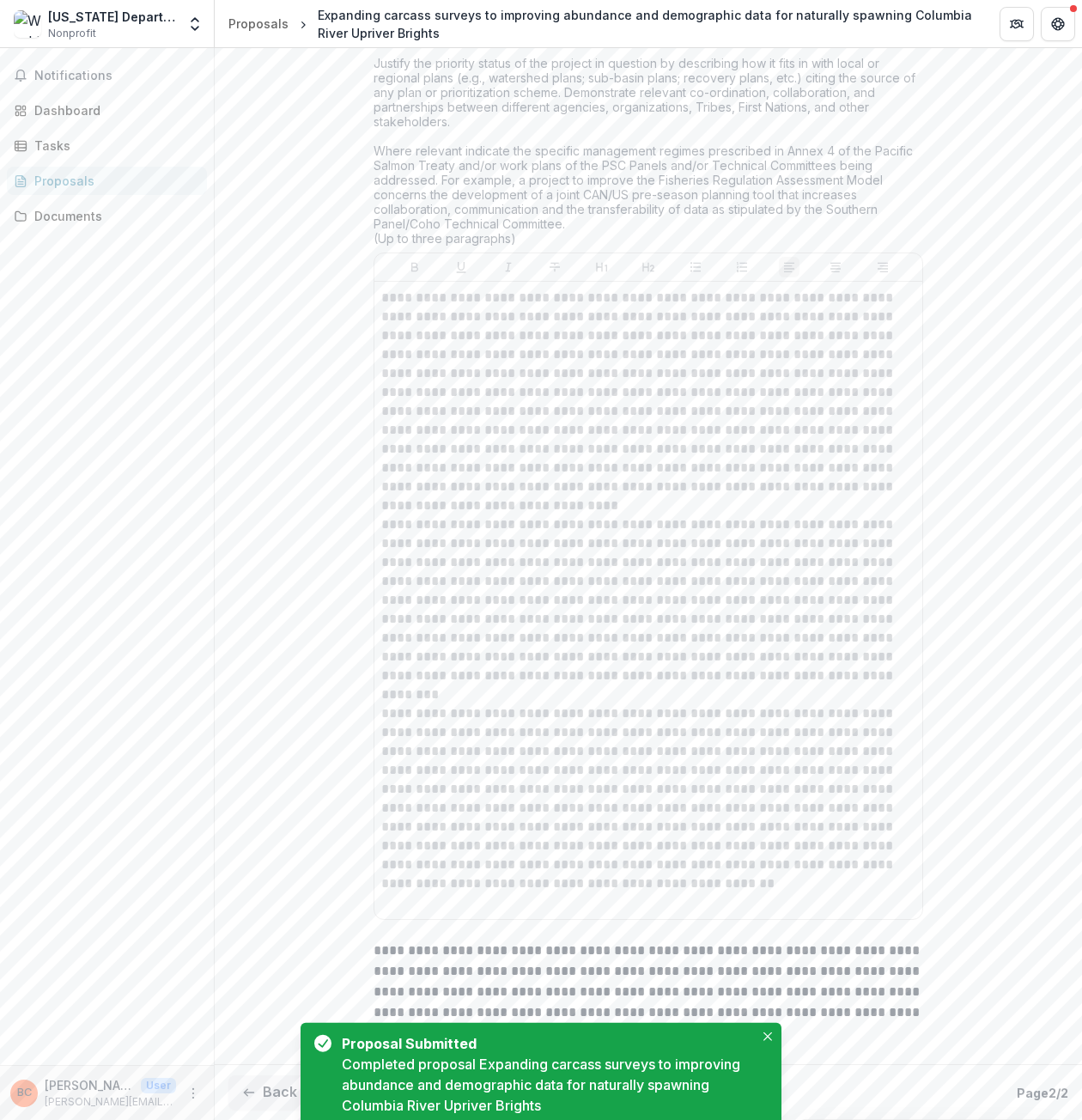
scroll to position [3195, 0]
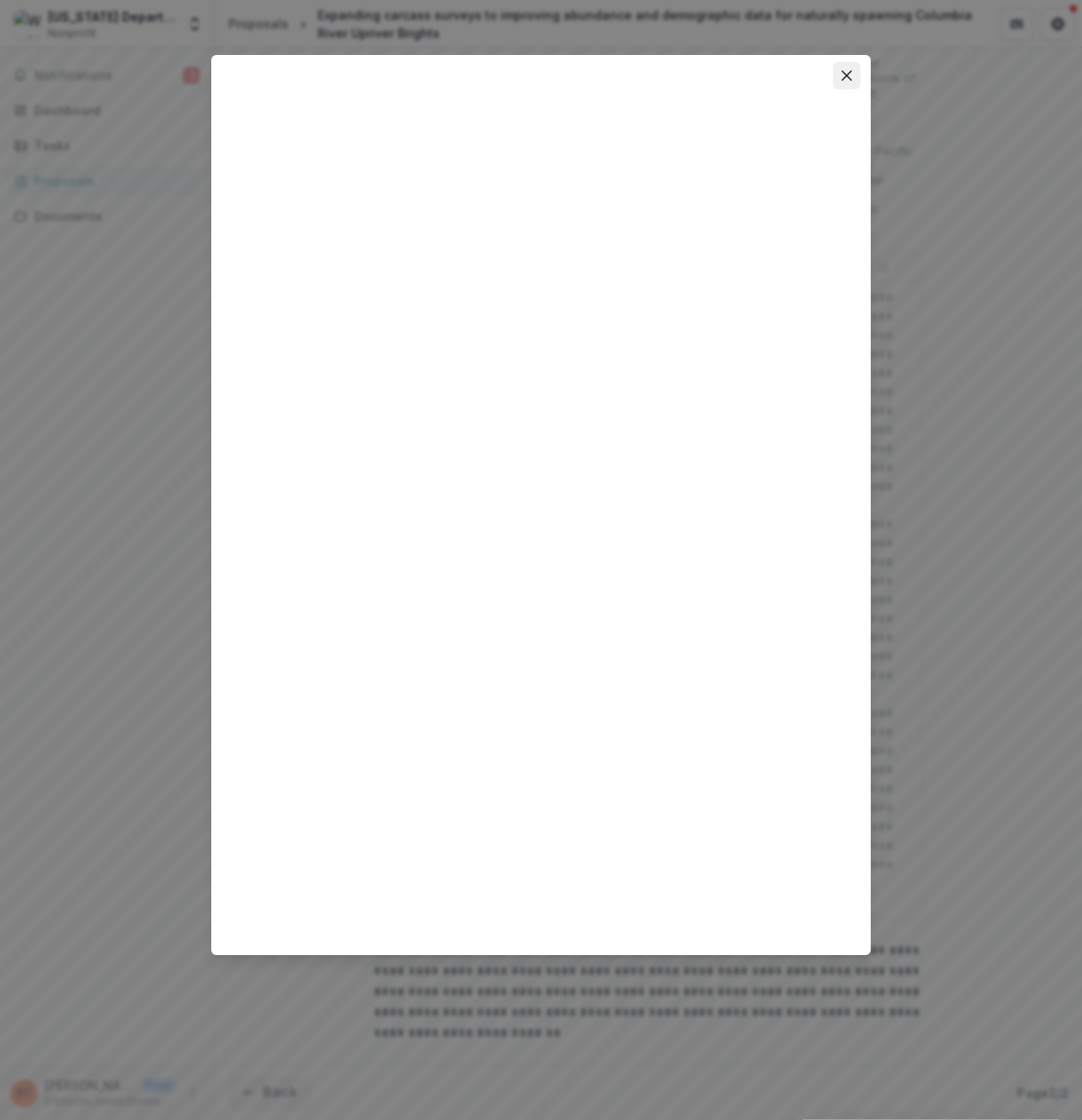
click at [845, 75] on icon "Close" at bounding box center [846, 75] width 11 height 11
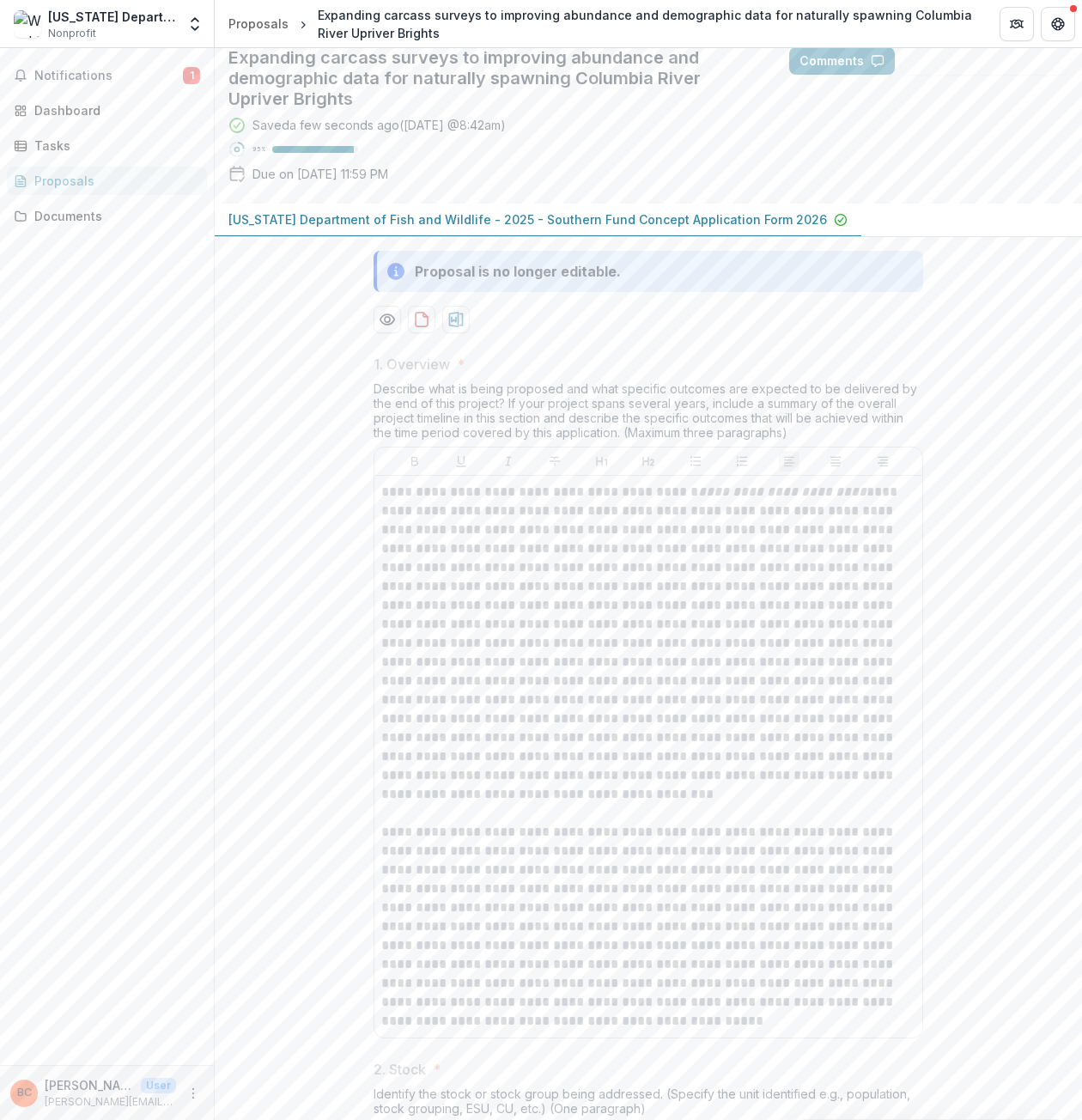
scroll to position [0, 0]
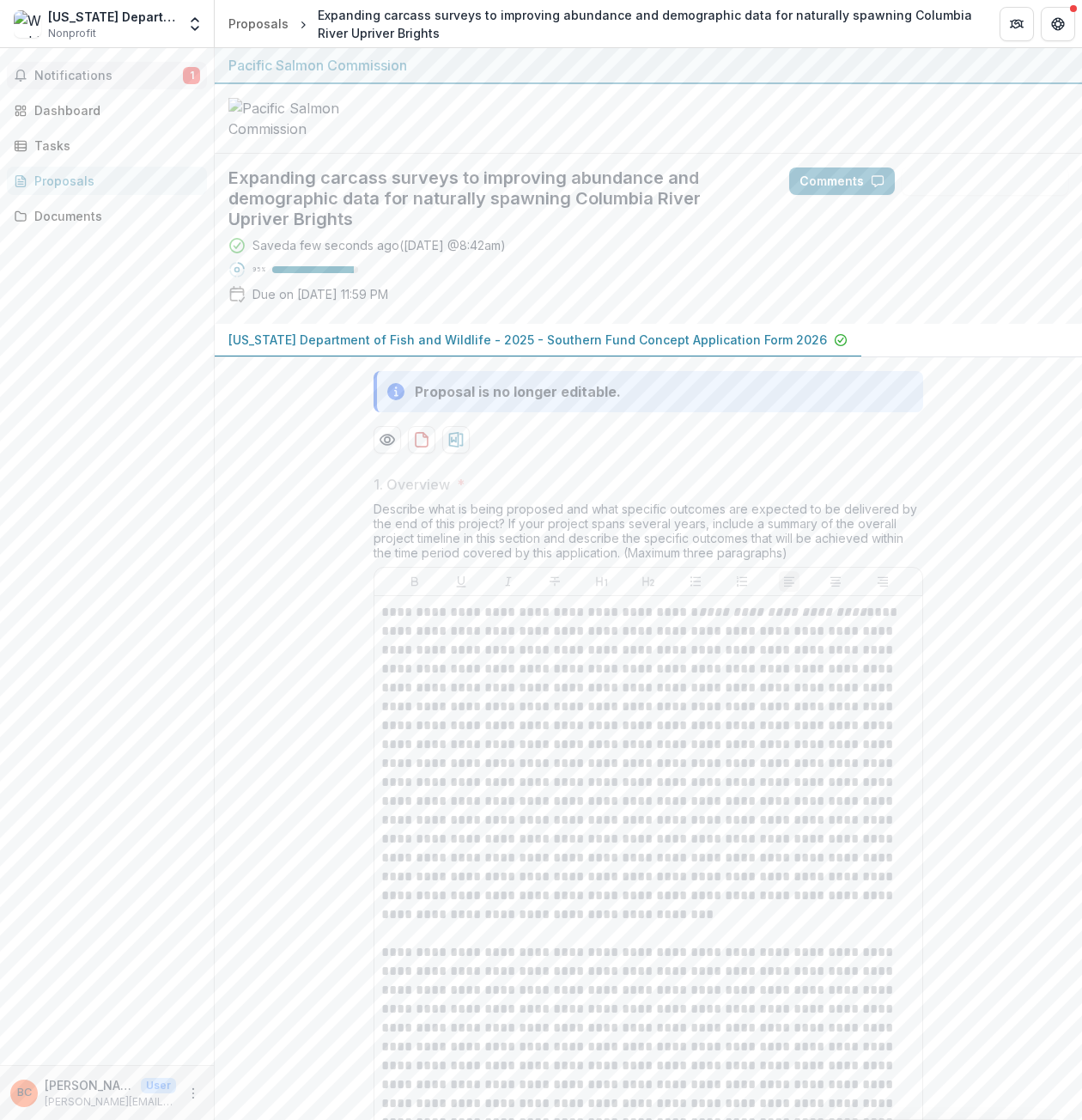
click at [79, 77] on span "Notifications" at bounding box center [108, 76] width 149 height 15
